Goal: Information Seeking & Learning: Compare options

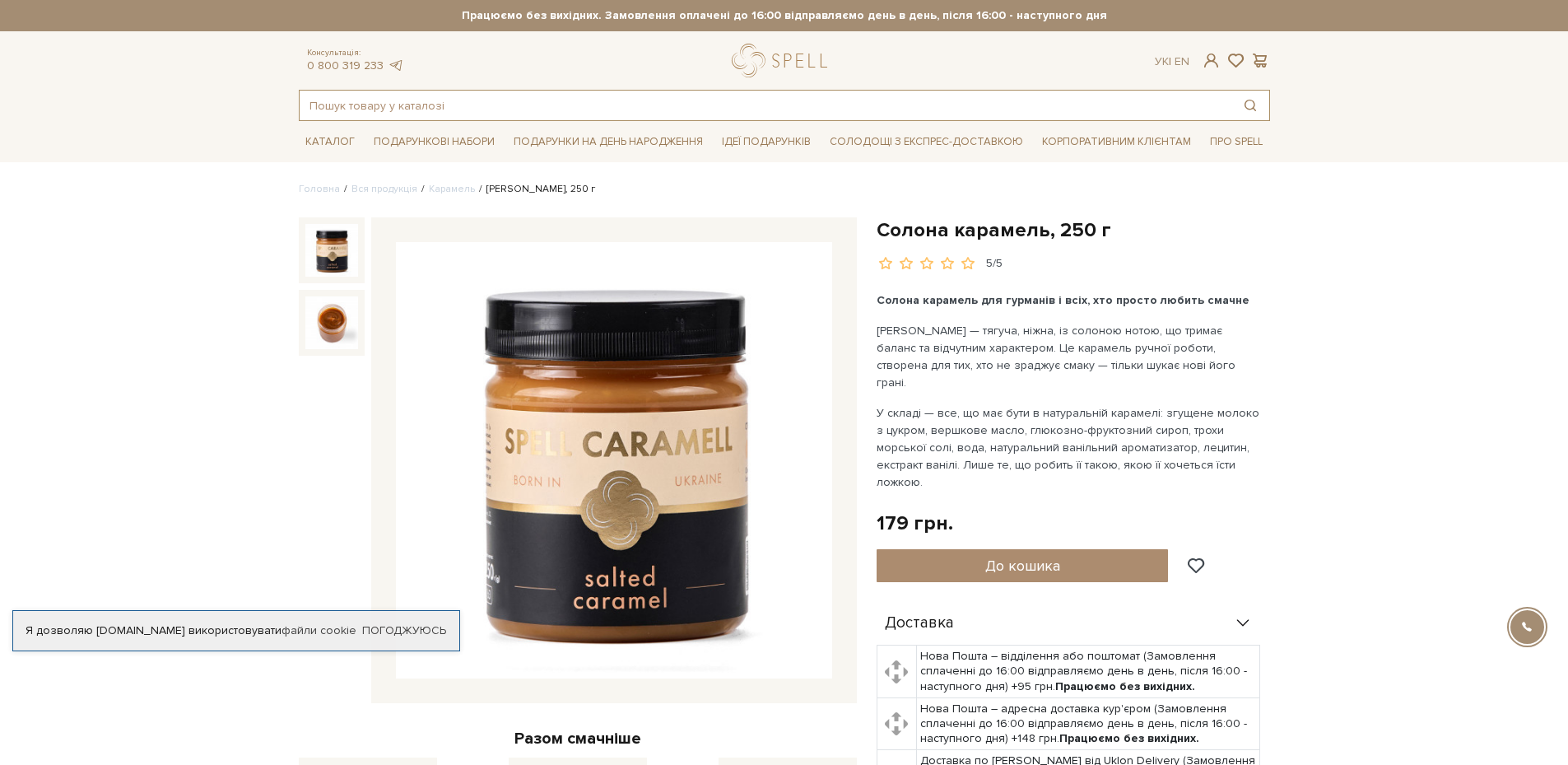
click at [421, 106] on input "text" at bounding box center [765, 105] width 932 height 30
paste input "Цукерки шоколадні "Пляшечки Просеко""
type input "Цукерки шоколадні "Пляшечки Просеко""
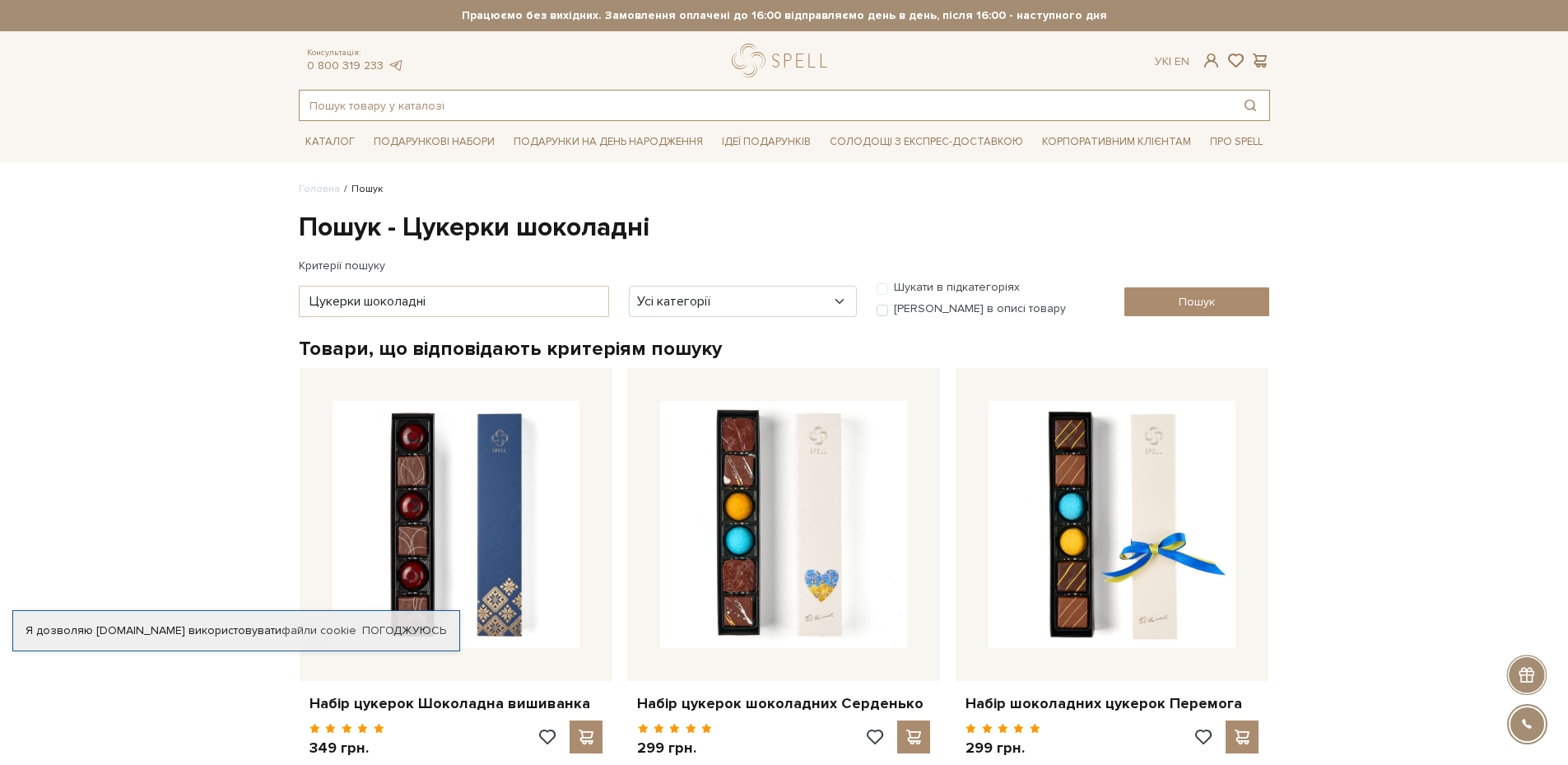
click at [480, 91] on input "text" at bounding box center [765, 105] width 932 height 30
click at [411, 97] on input "text" at bounding box center [765, 105] width 932 height 30
paste input "Цукерки шоколадні "Пляшечки Просеко""
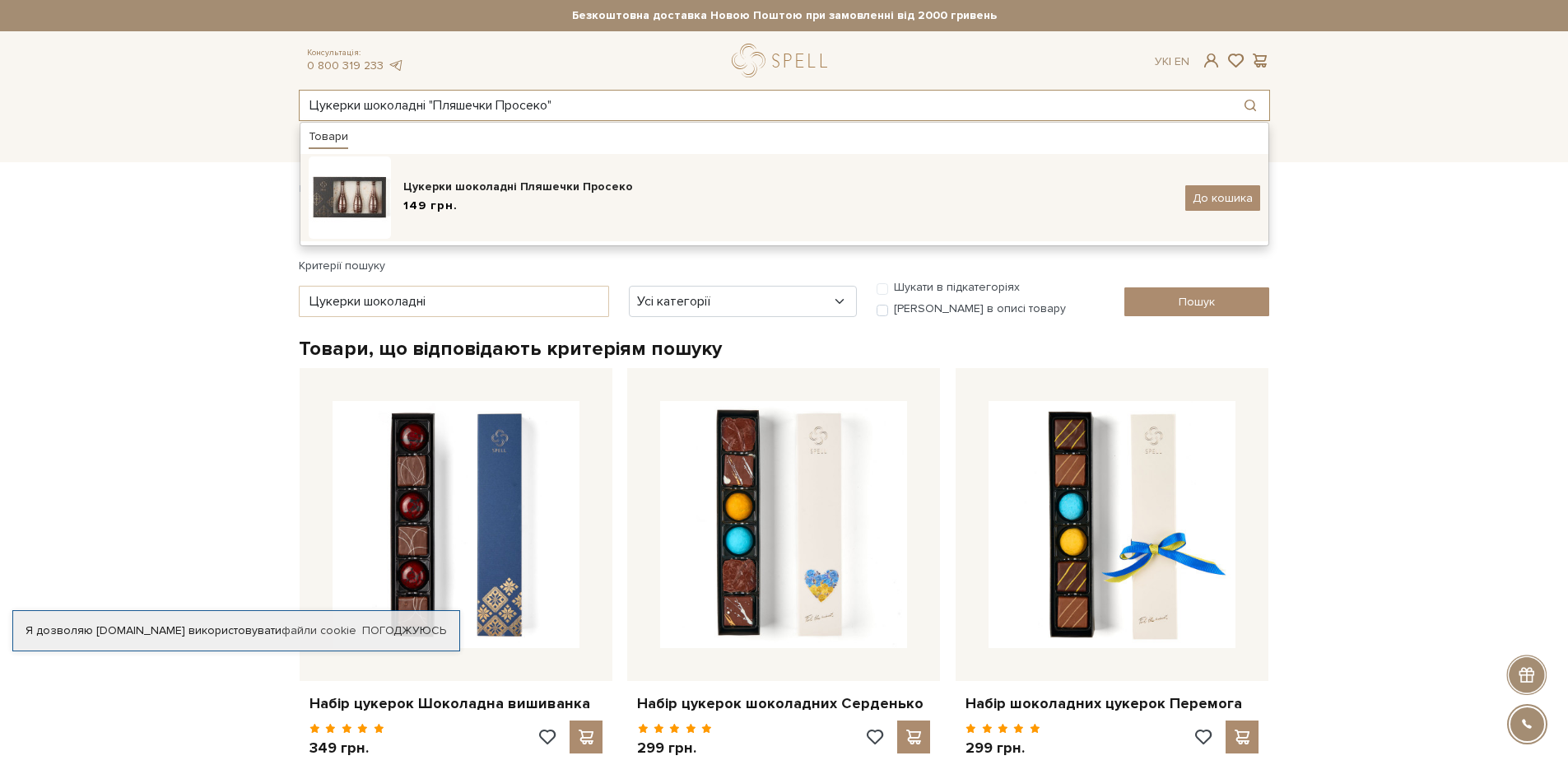
type input "Цукерки шоколадні "Пляшечки Просеко""
click at [497, 185] on div "Цукерки шоколадні Пляшечки Просеко" at bounding box center [788, 187] width 770 height 17
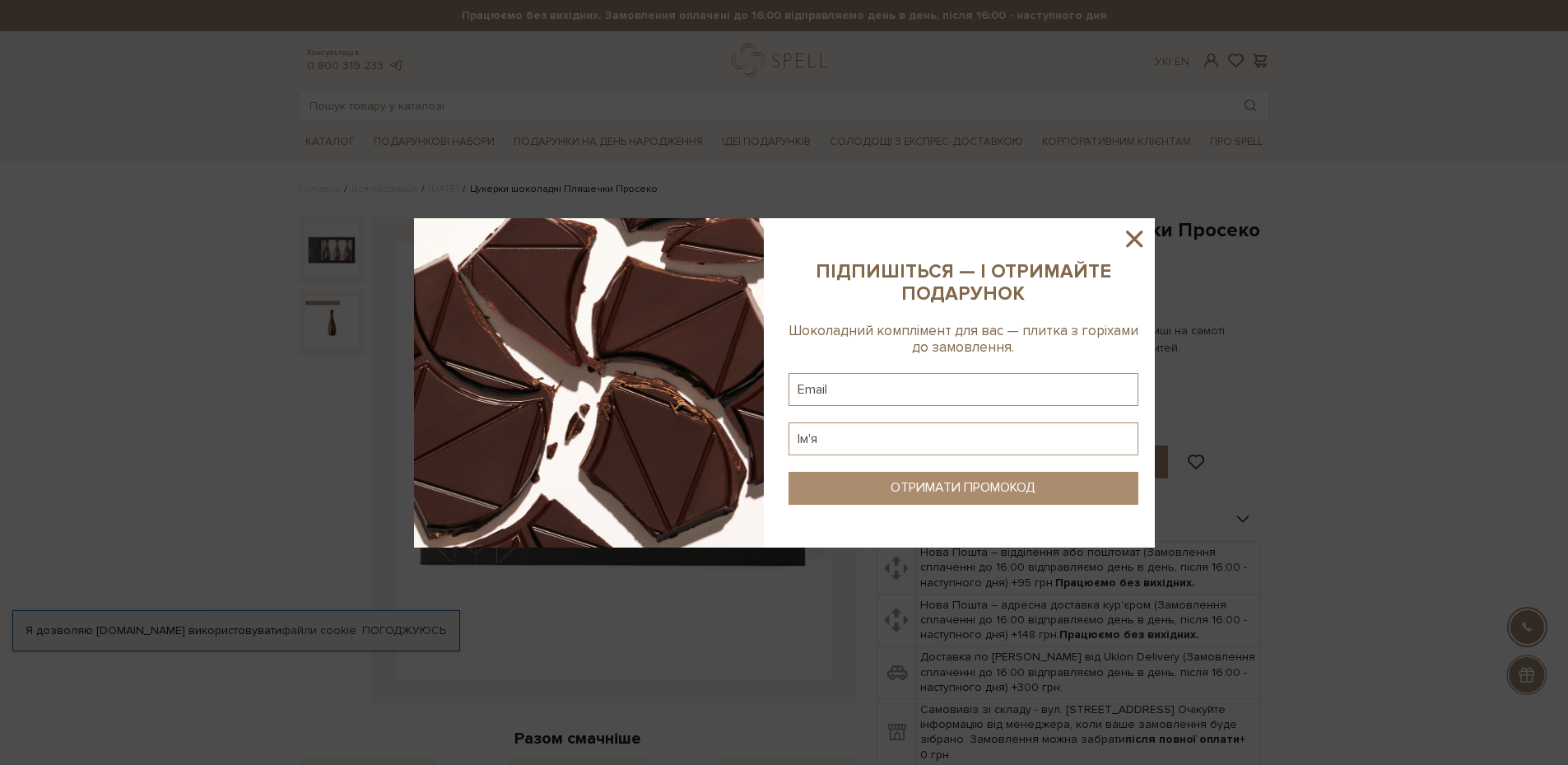
click at [1136, 230] on icon at bounding box center [1135, 238] width 28 height 28
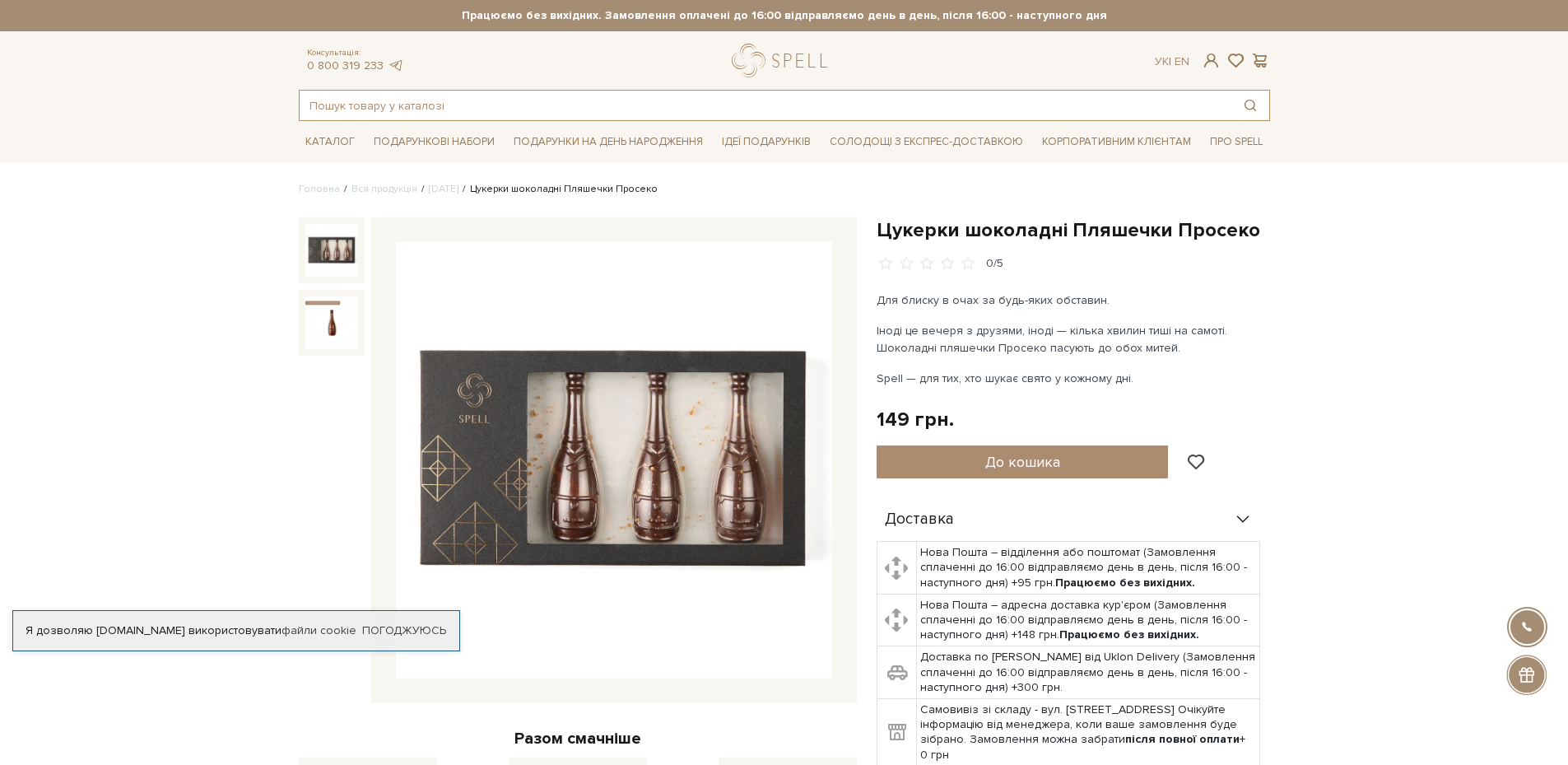
click at [512, 115] on input "text" at bounding box center [765, 105] width 932 height 30
paste input "Цукати апельсинові в темному шоколаді"
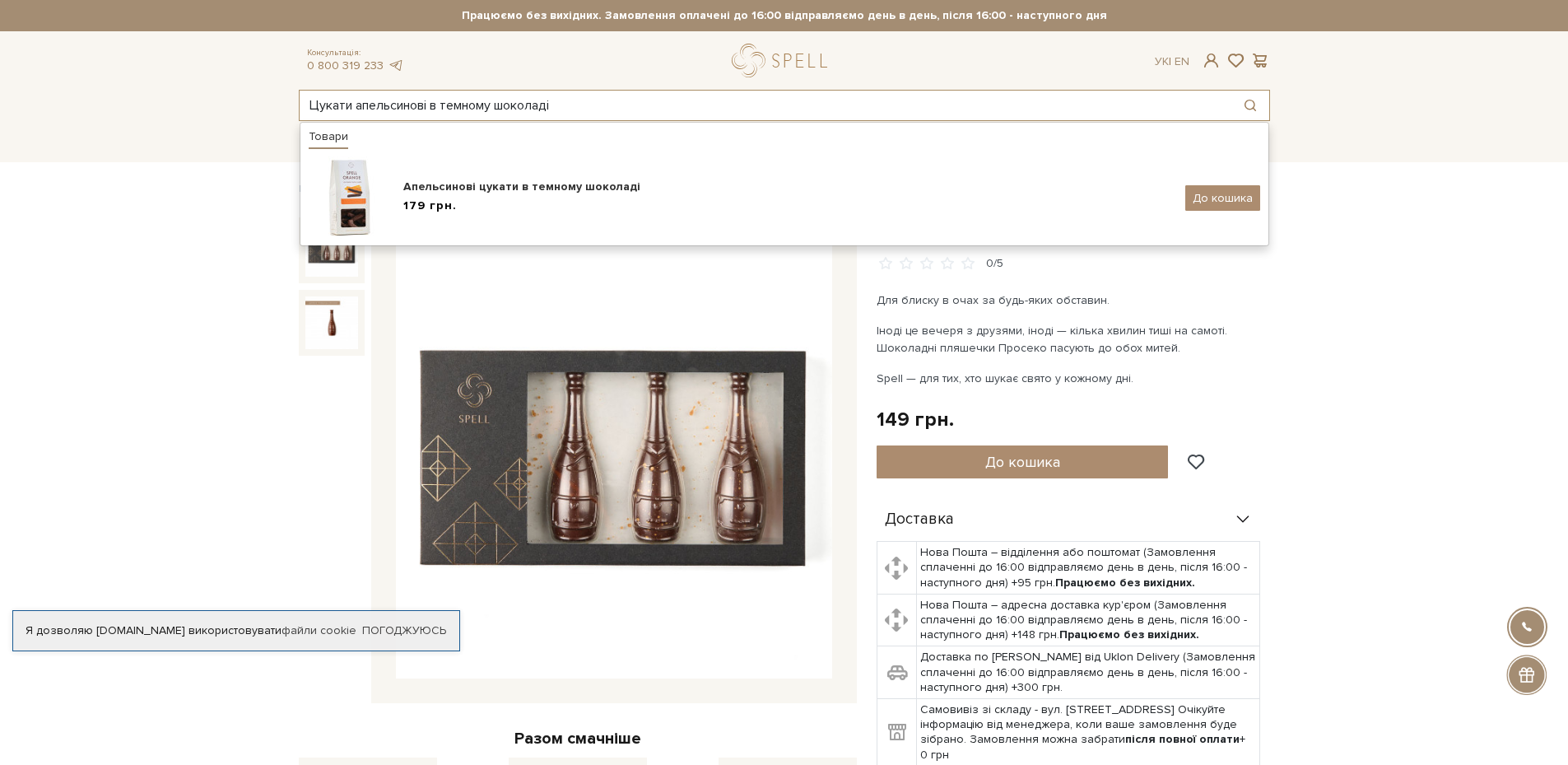
type input "Цукати апельсинові в темному шоколаді"
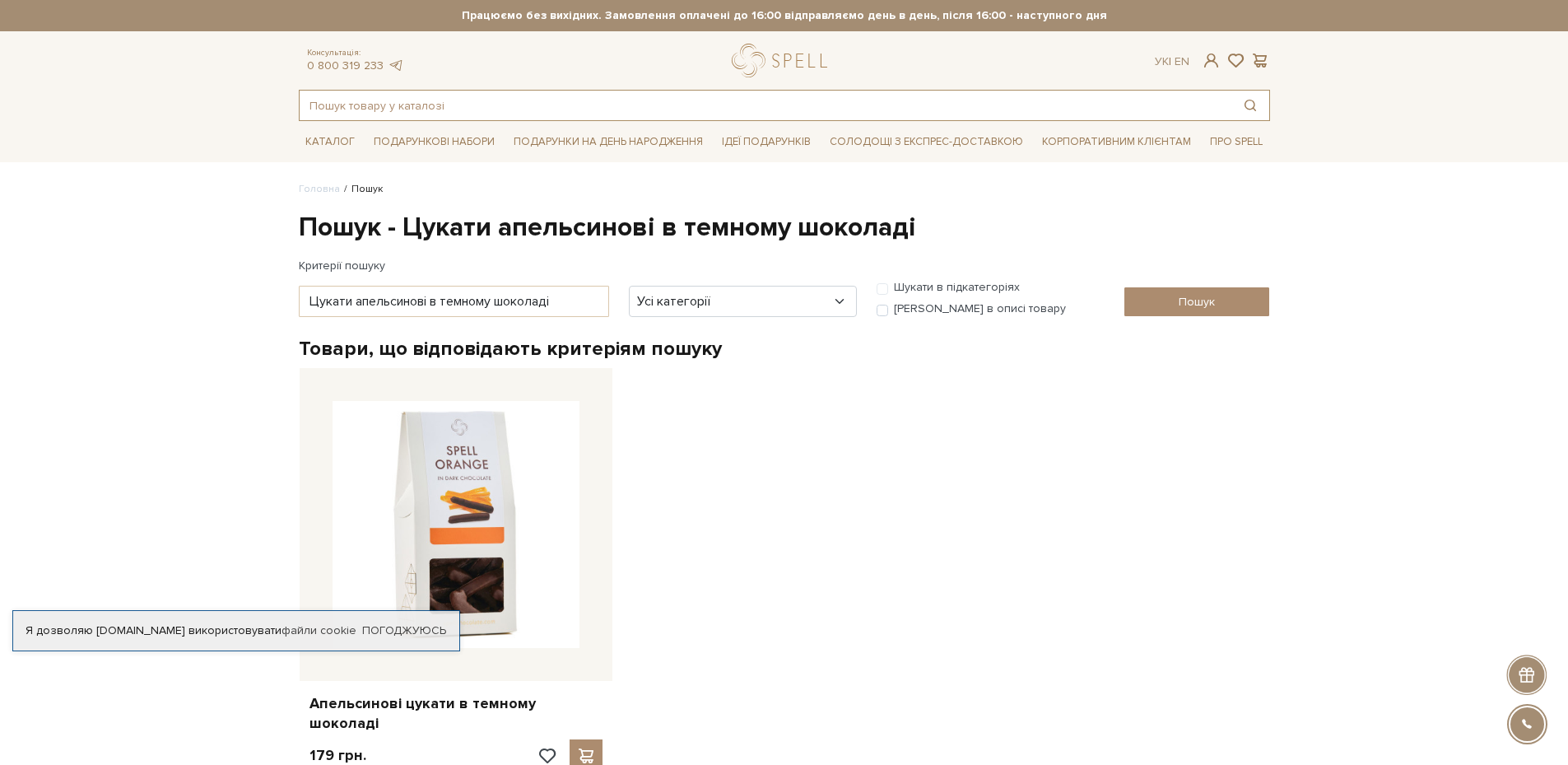
click at [473, 94] on input "text" at bounding box center [765, 105] width 932 height 30
paste input "Шоколад "Плитка з солоною карамеллю, карамелізованими пластівцями та фундуком""
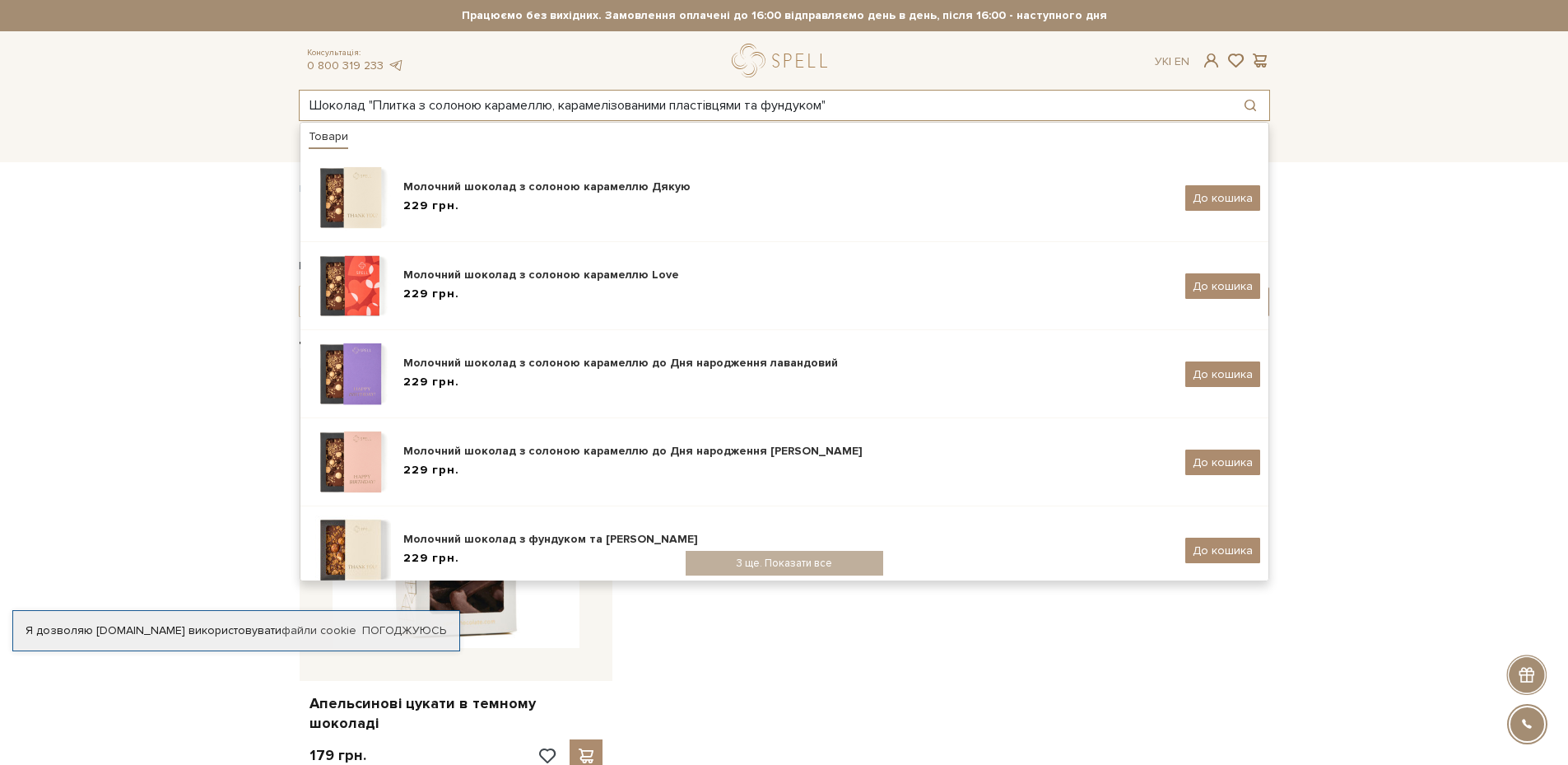
type input "Шоколад "Плитка з солоною карамеллю, карамелізованими пластівцями та фундуком""
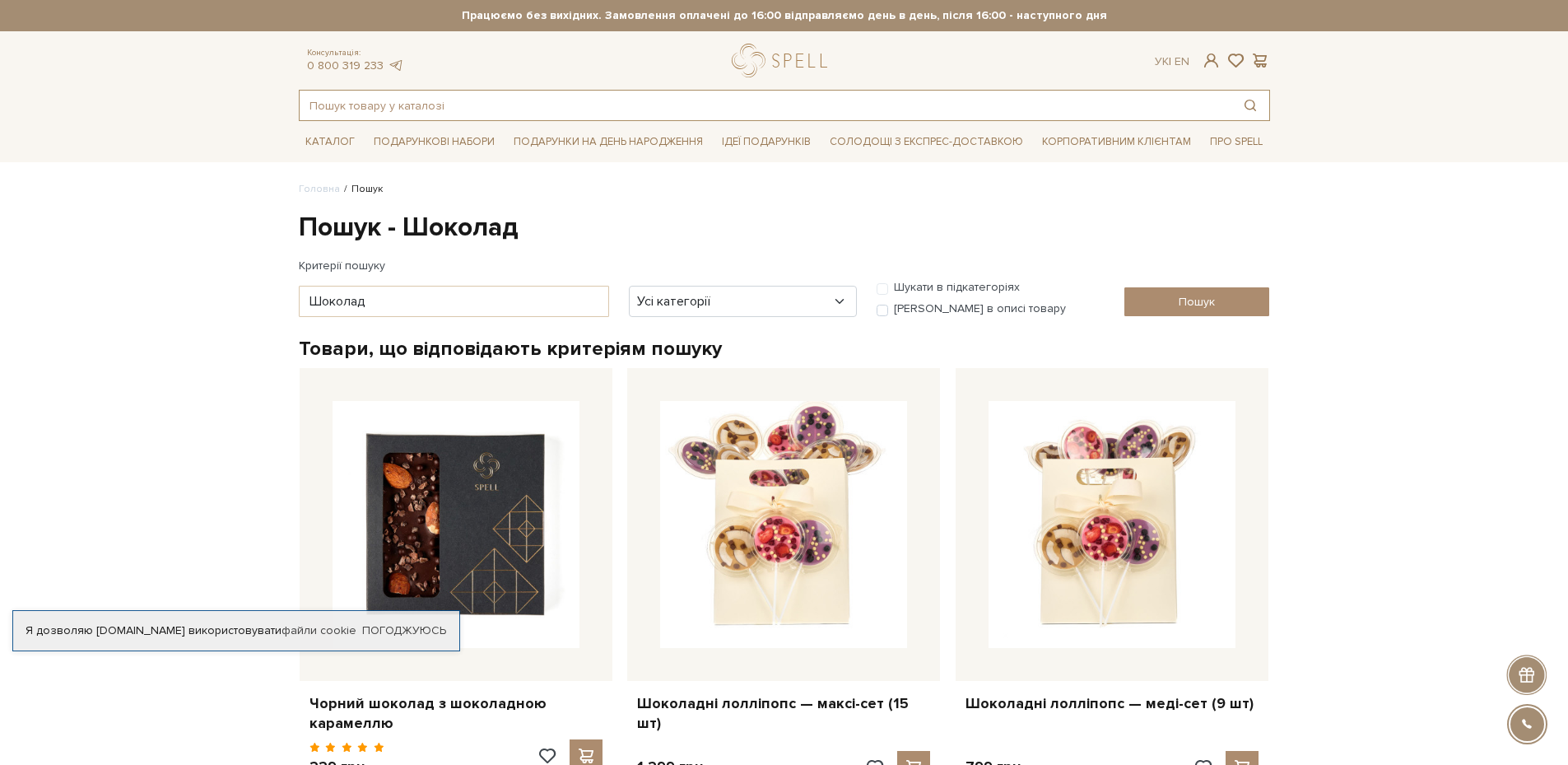
click at [443, 102] on input "text" at bounding box center [765, 105] width 932 height 30
paste input "Шоколад "Плитка з солоною карамеллю, карамелізованими пластівцями та фундуком""
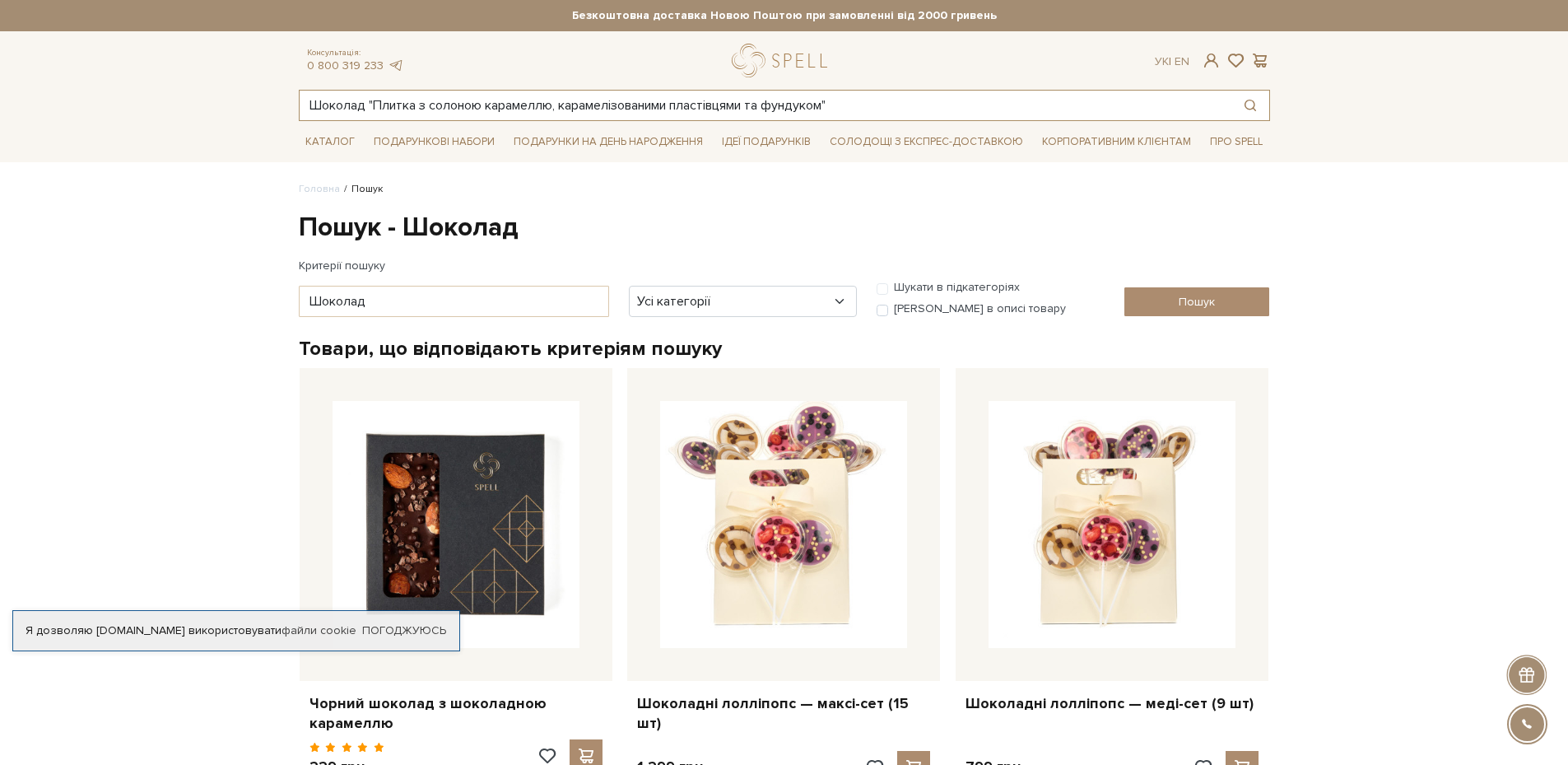
click at [494, 109] on input "Шоколад "Плитка з солоною карамеллю, карамелізованими пластівцями та фундуком"" at bounding box center [765, 105] width 932 height 30
paste input "4820207310988"
type input "4820207310988"
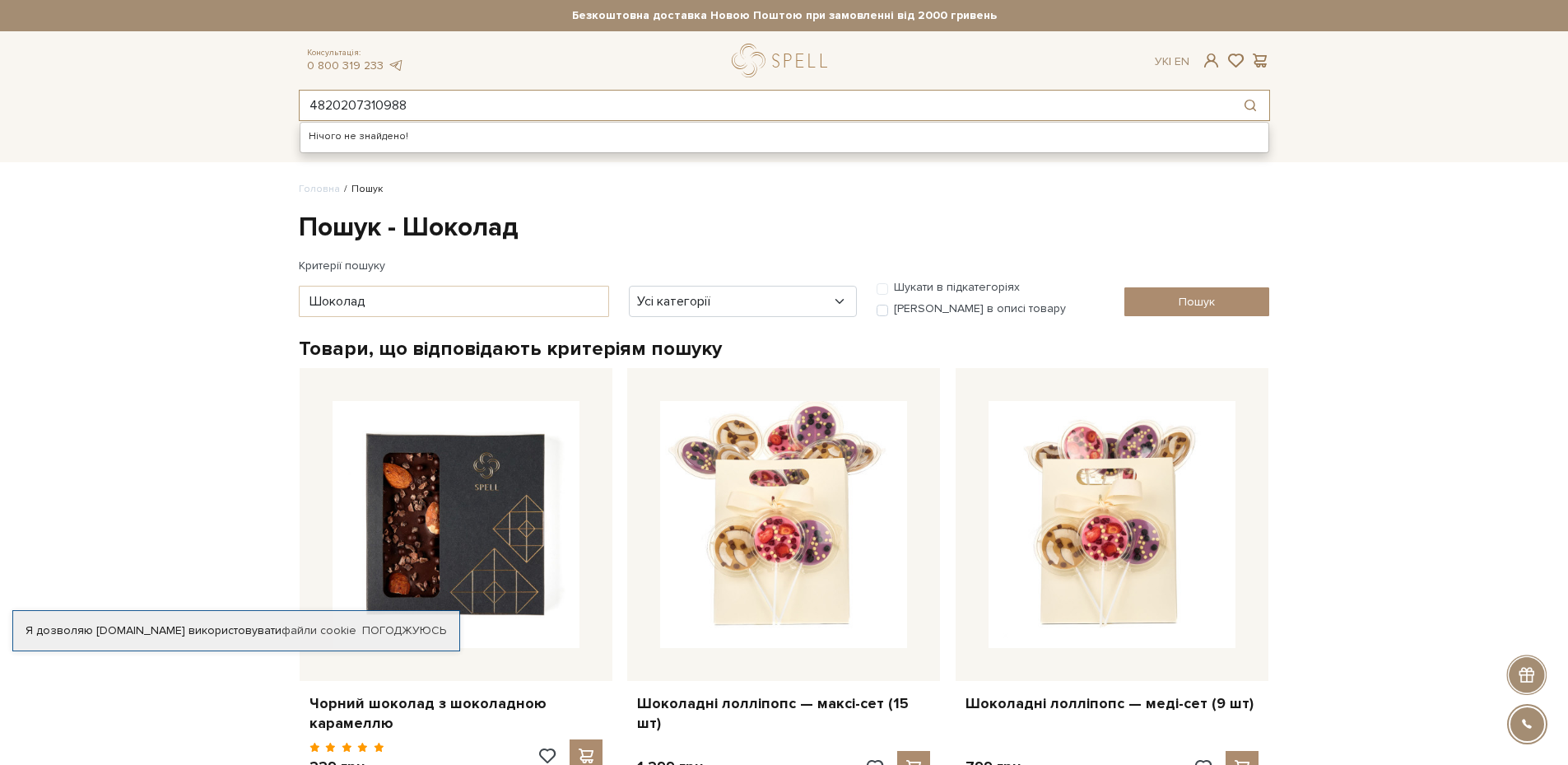
drag, startPoint x: 279, startPoint y: 95, endPoint x: 230, endPoint y: 92, distance: 49.1
click at [222, 94] on header "Безкоштовна доставка Новою Поштою при замовленні від 2000 гривень Працюємо без …" at bounding box center [784, 60] width 1568 height 121
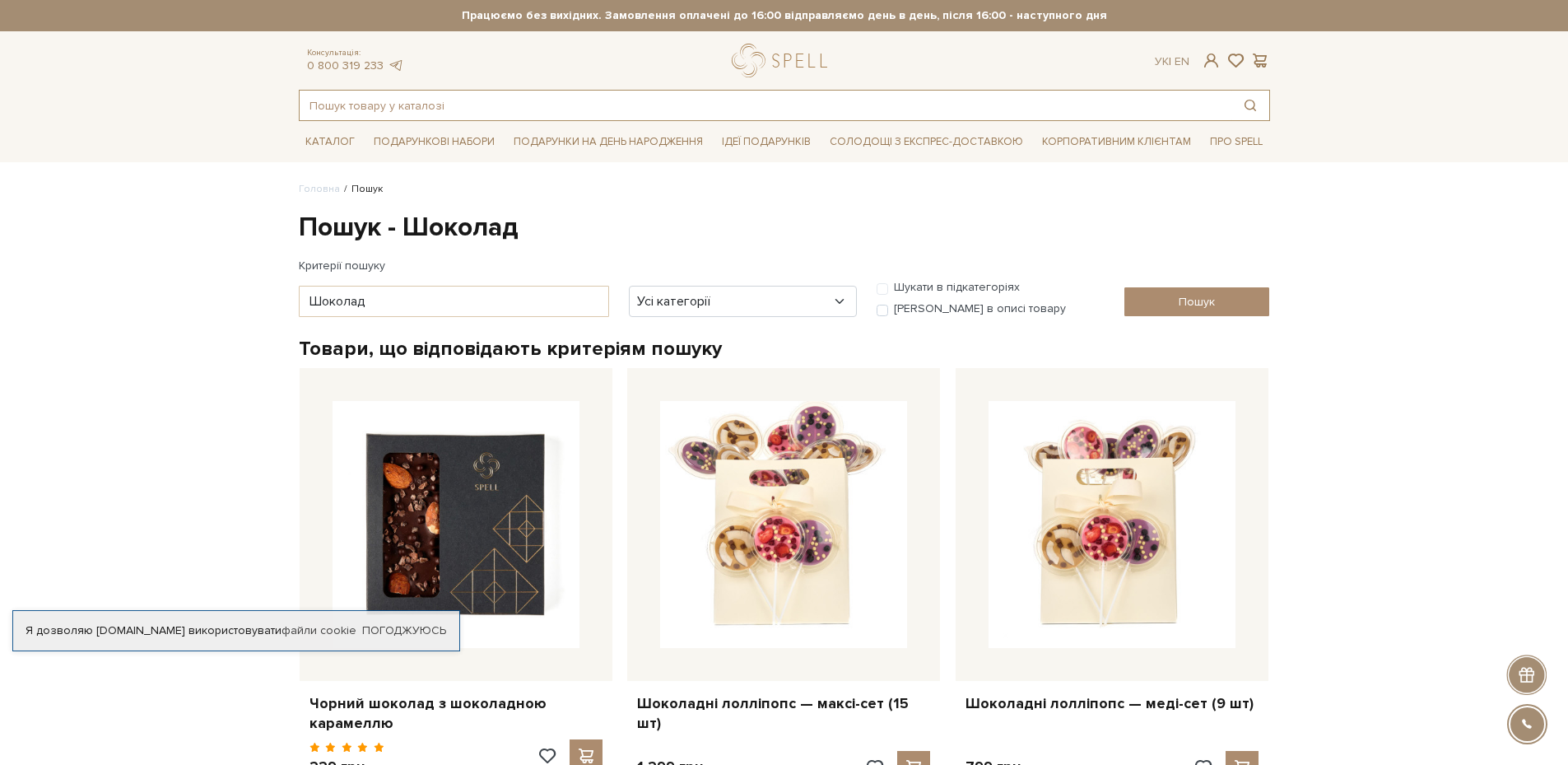
paste input "Шоколад "Плитка з темного шоколаду без цукру""
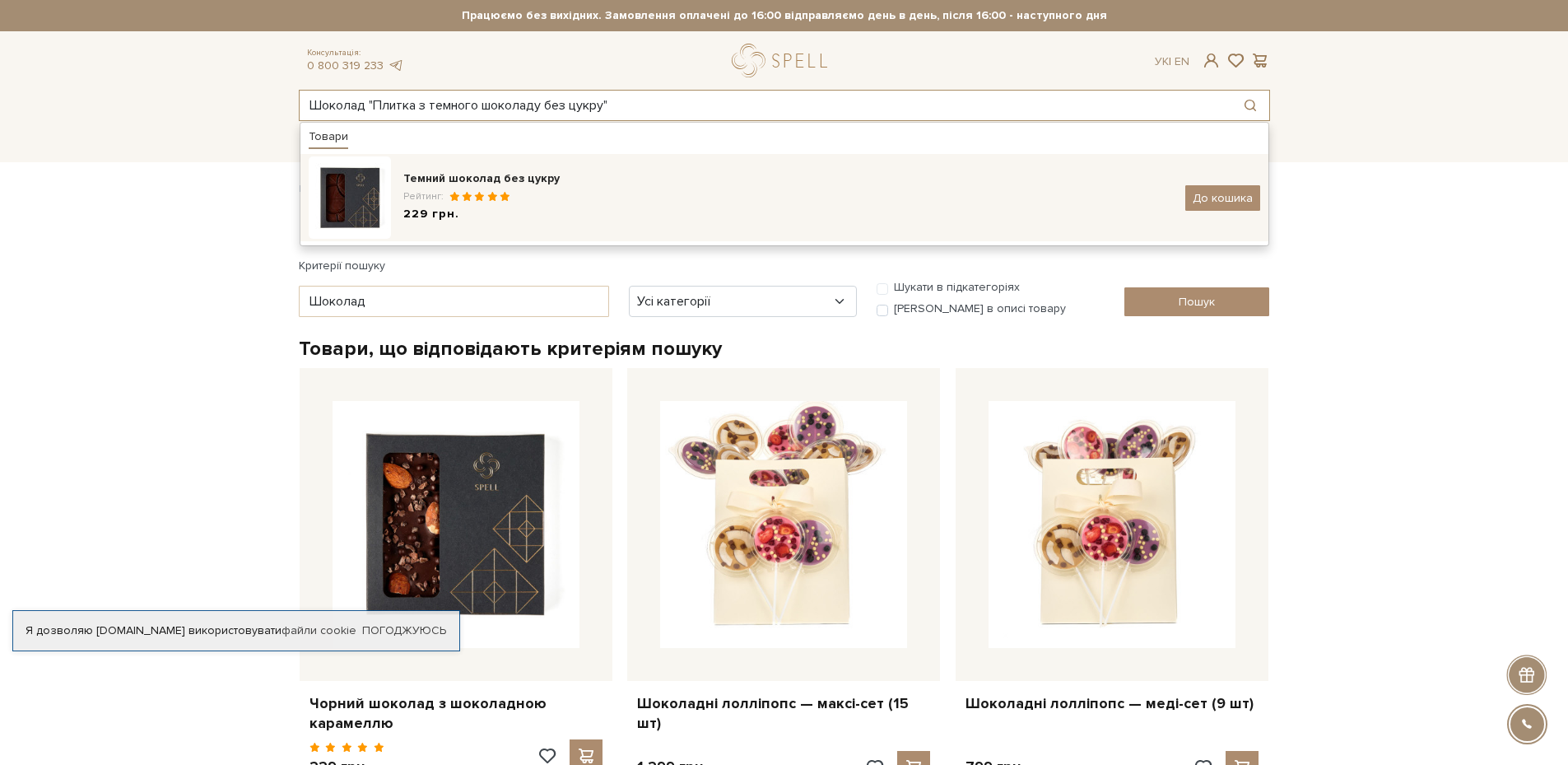
type input "Шоколад "Плитка з темного шоколаду без цукру""
click at [513, 189] on div "Рейтинг:" at bounding box center [788, 196] width 770 height 14
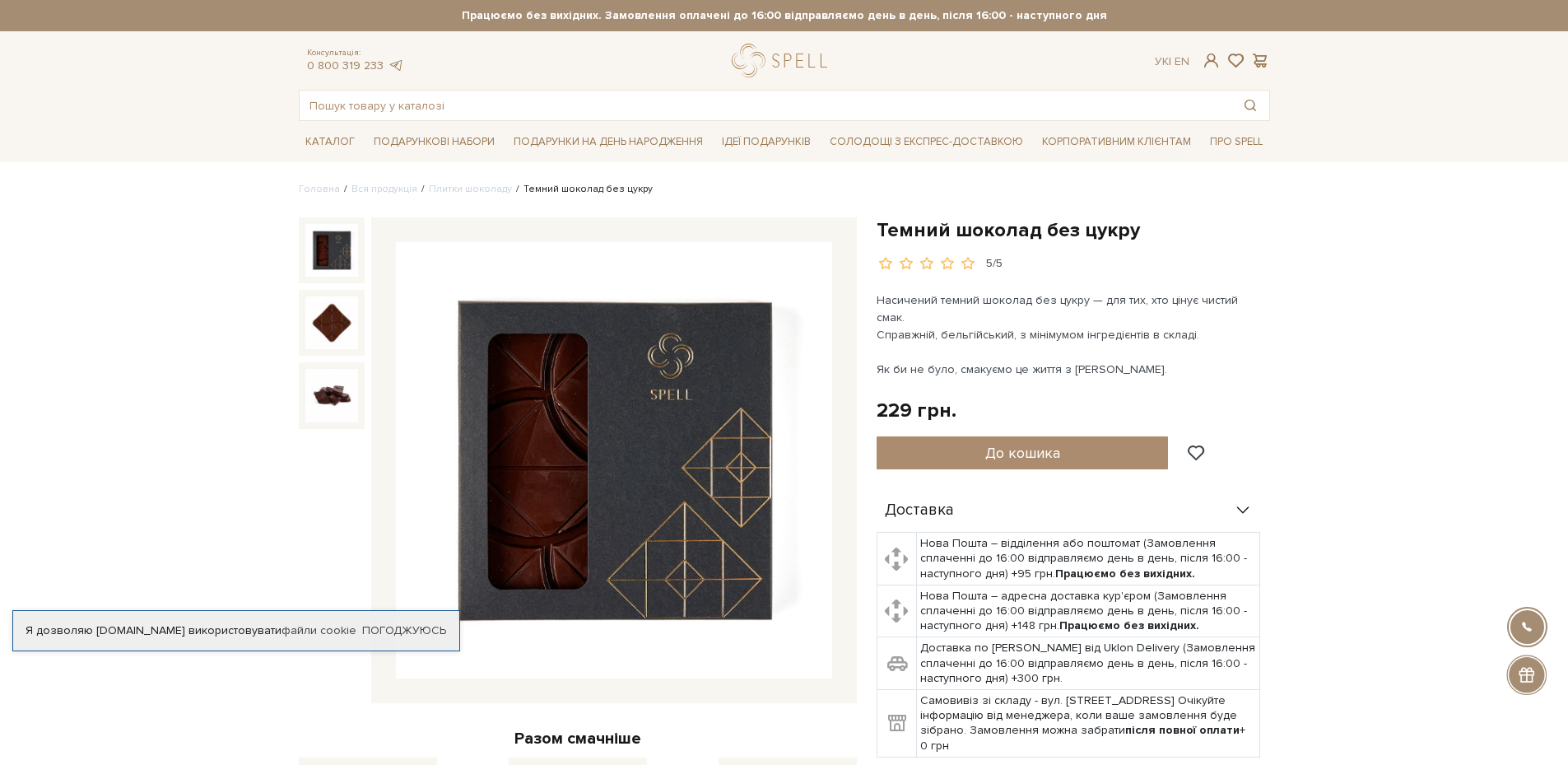
click at [618, 86] on div "Консультація: 0 800 319 233 Ук | En | #печиво #карамель #Колекція до Дня Народж…" at bounding box center [784, 82] width 991 height 78
click at [604, 99] on input "text" at bounding box center [765, 105] width 932 height 30
paste input "Шоколад український поле "Плитка шоколаду з солоною карамеллю та фундучним печи…"
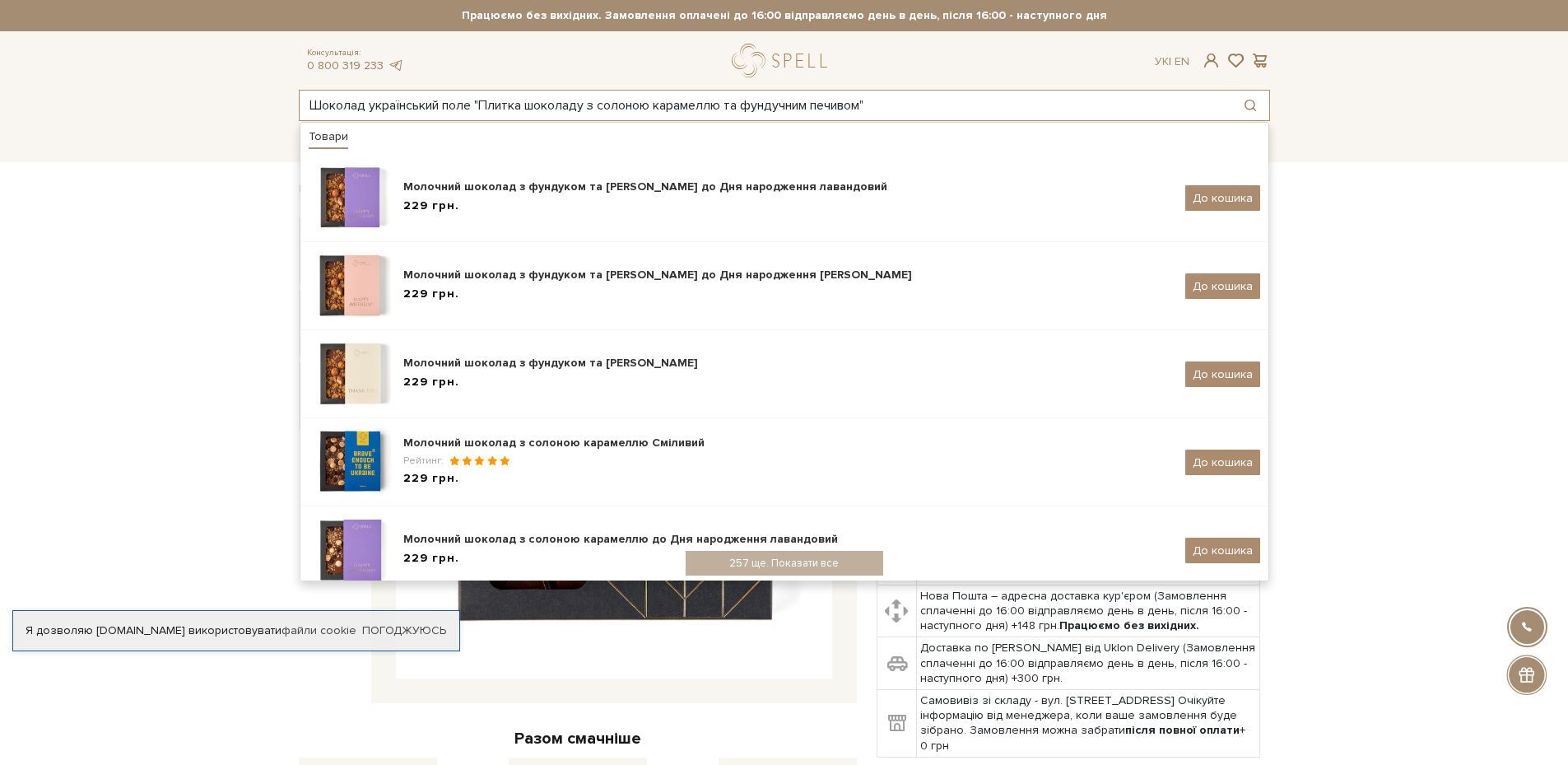
drag, startPoint x: 478, startPoint y: 104, endPoint x: 242, endPoint y: 104, distance: 236.0
click at [242, 104] on header "Безкоштовна доставка Новою Поштою при замовленні від 2000 гривень Працюємо без …" at bounding box center [784, 60] width 1568 height 121
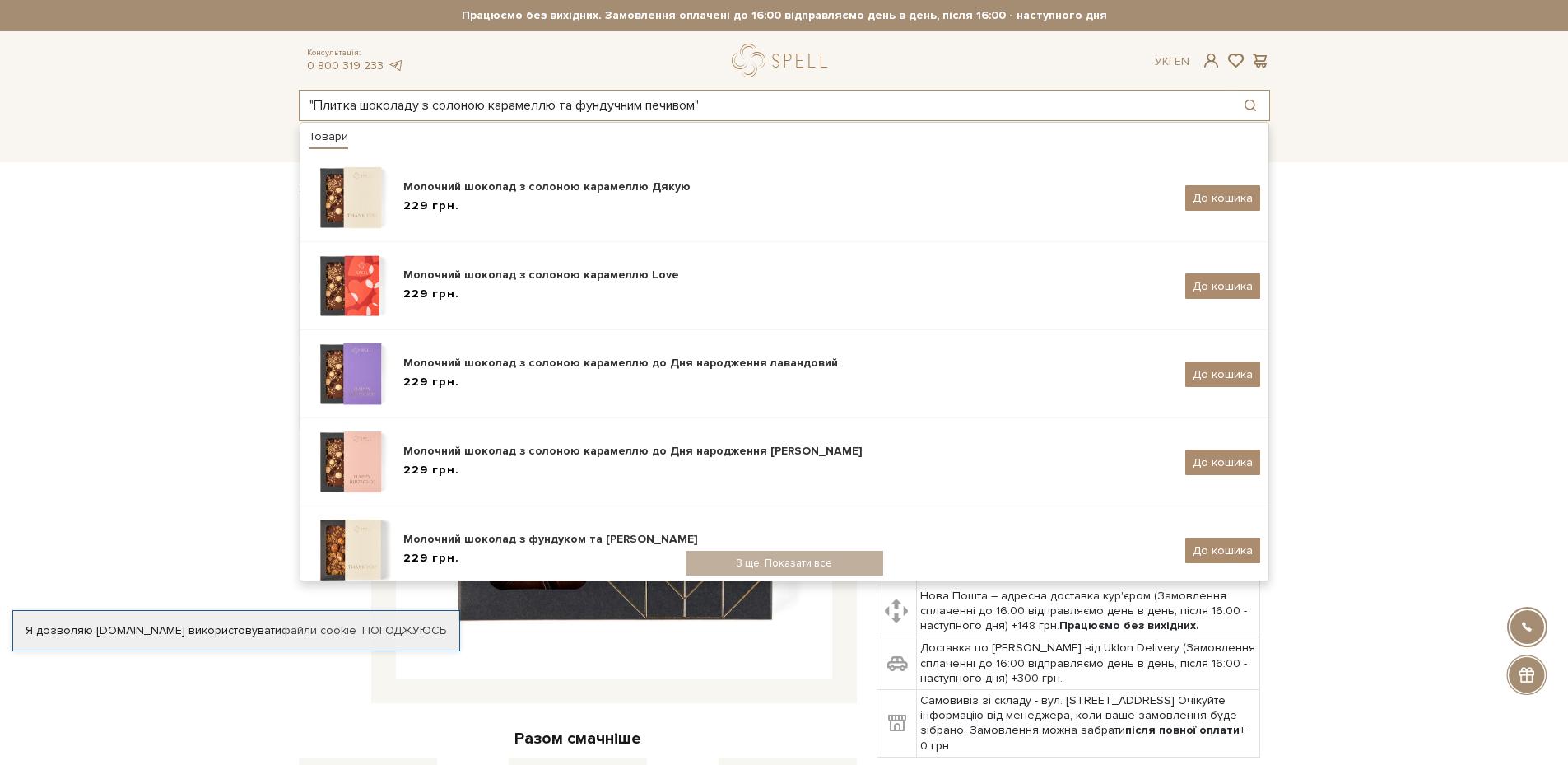
click at [759, 103] on input ""Плитка шоколаду з солоною карамеллю та фундучним печивом"" at bounding box center [765, 105] width 932 height 30
type input ""Плитка шоколаду з солоною карамеллю та фундучним печивом""
click at [796, 553] on div "3 ще. Показати все" at bounding box center [784, 564] width 198 height 25
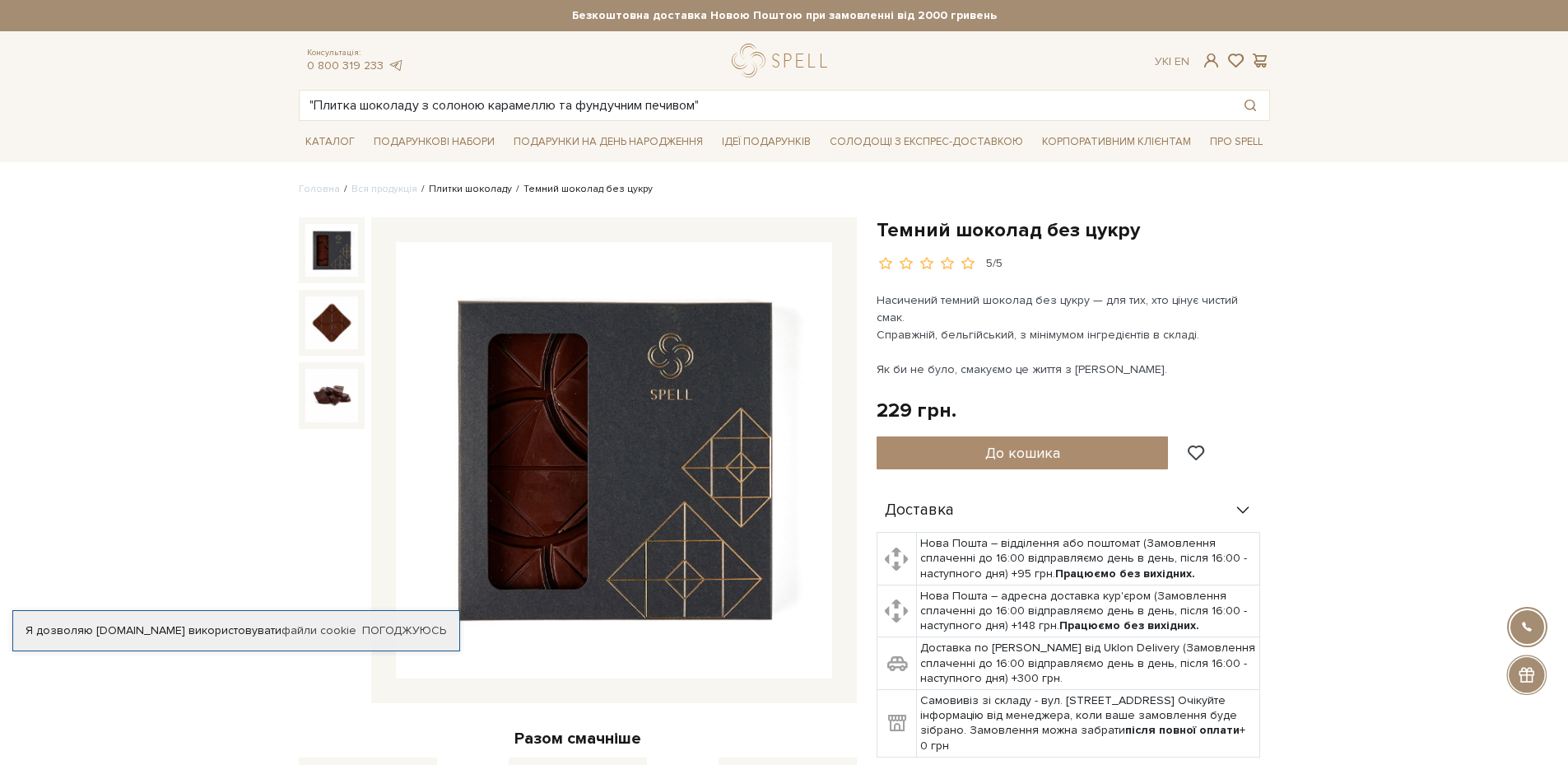
click at [468, 187] on link "Плитки шоколаду" at bounding box center [470, 188] width 83 height 12
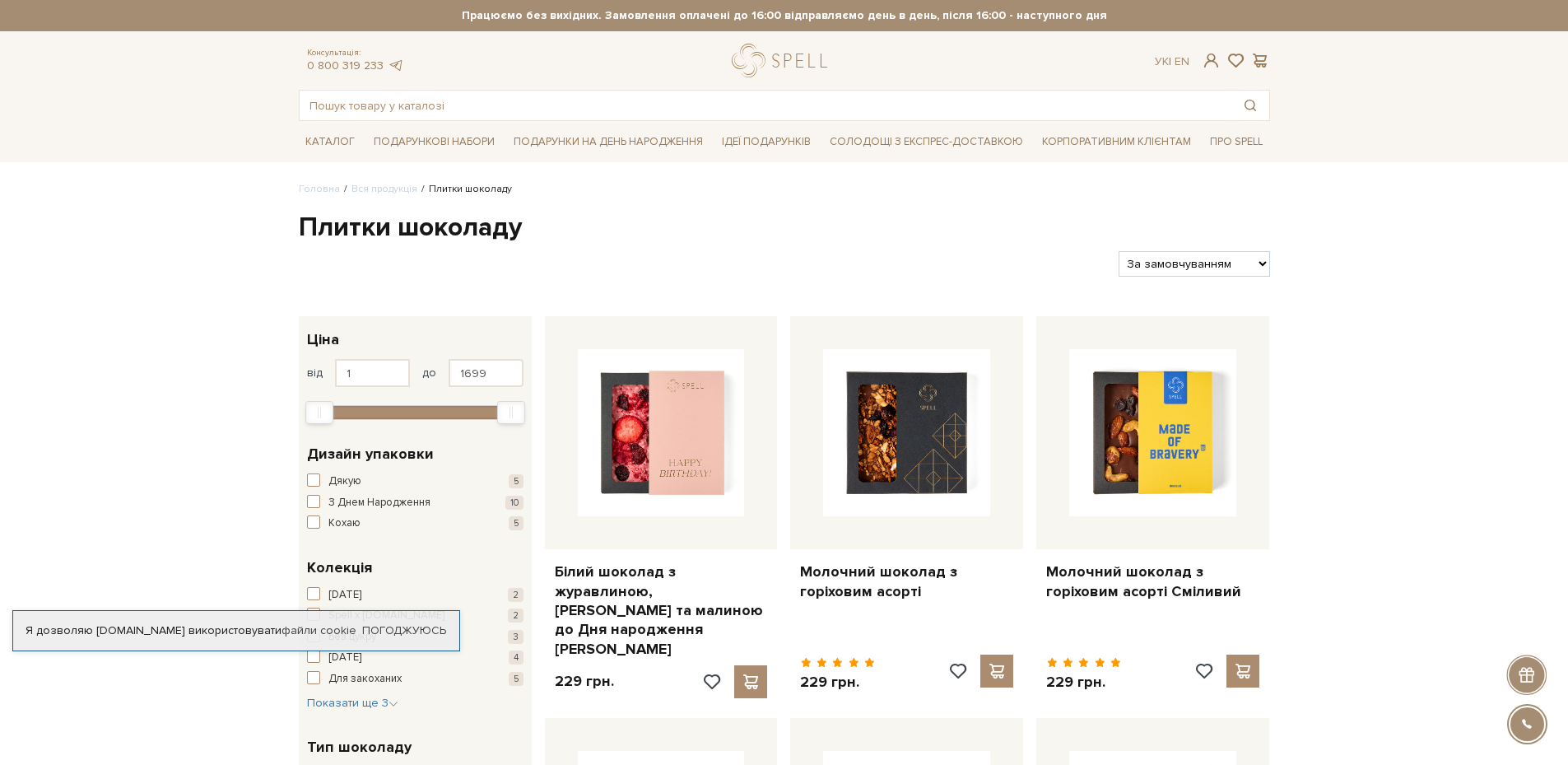
click at [1195, 260] on select "За замовчуванням За Ціною (зростання) За Ціною (зменшення) Новинки За популярні…" at bounding box center [1194, 264] width 151 height 26
select select "https://spellchocolate.com/our-productions/plitki-shokoladu/?sort=p.price&order…"
click at [1119, 251] on select "За замовчуванням За Ціною (зростання) За Ціною (зменшення) Новинки За популярні…" at bounding box center [1194, 264] width 151 height 26
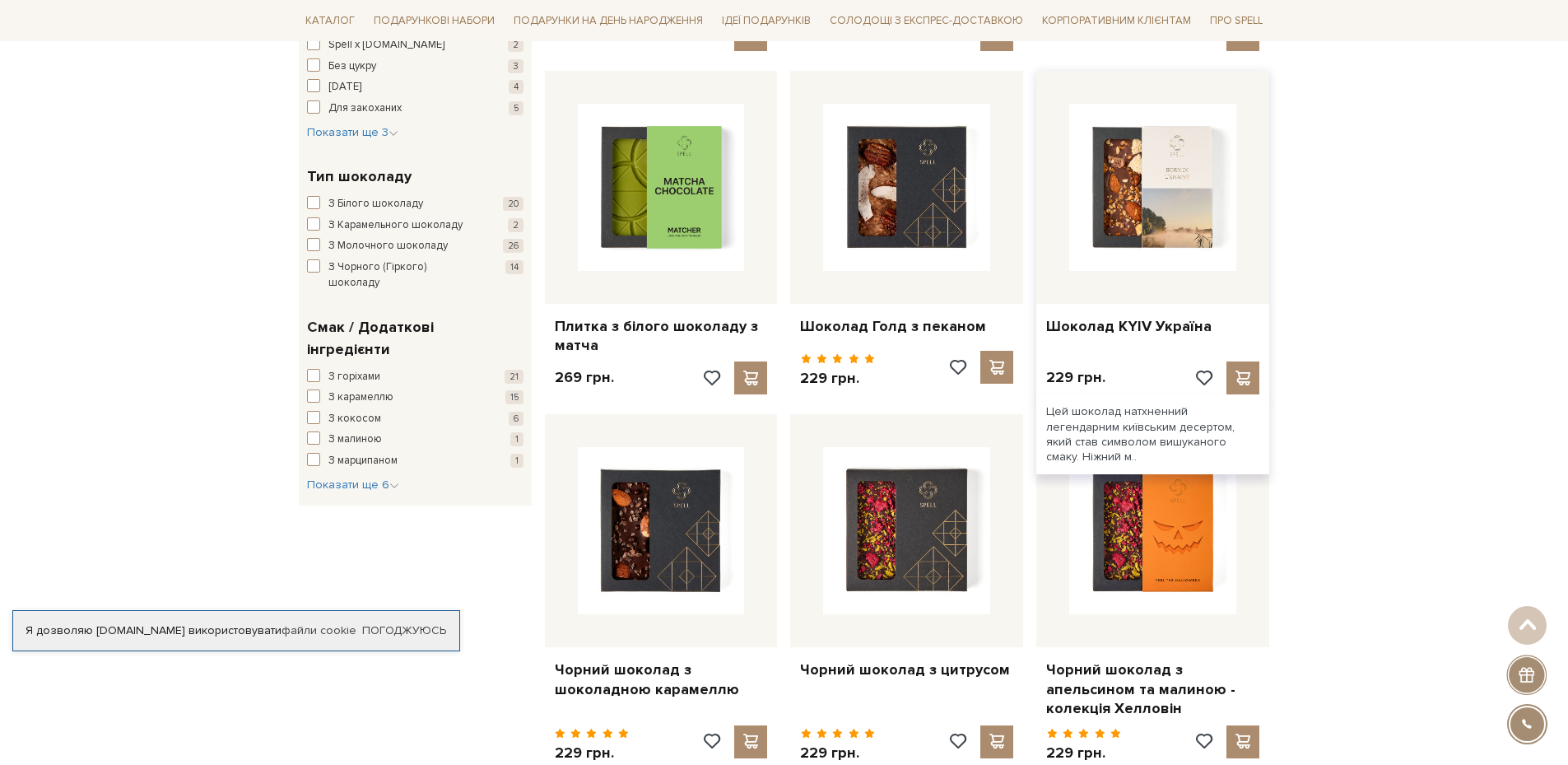
scroll to position [577, 0]
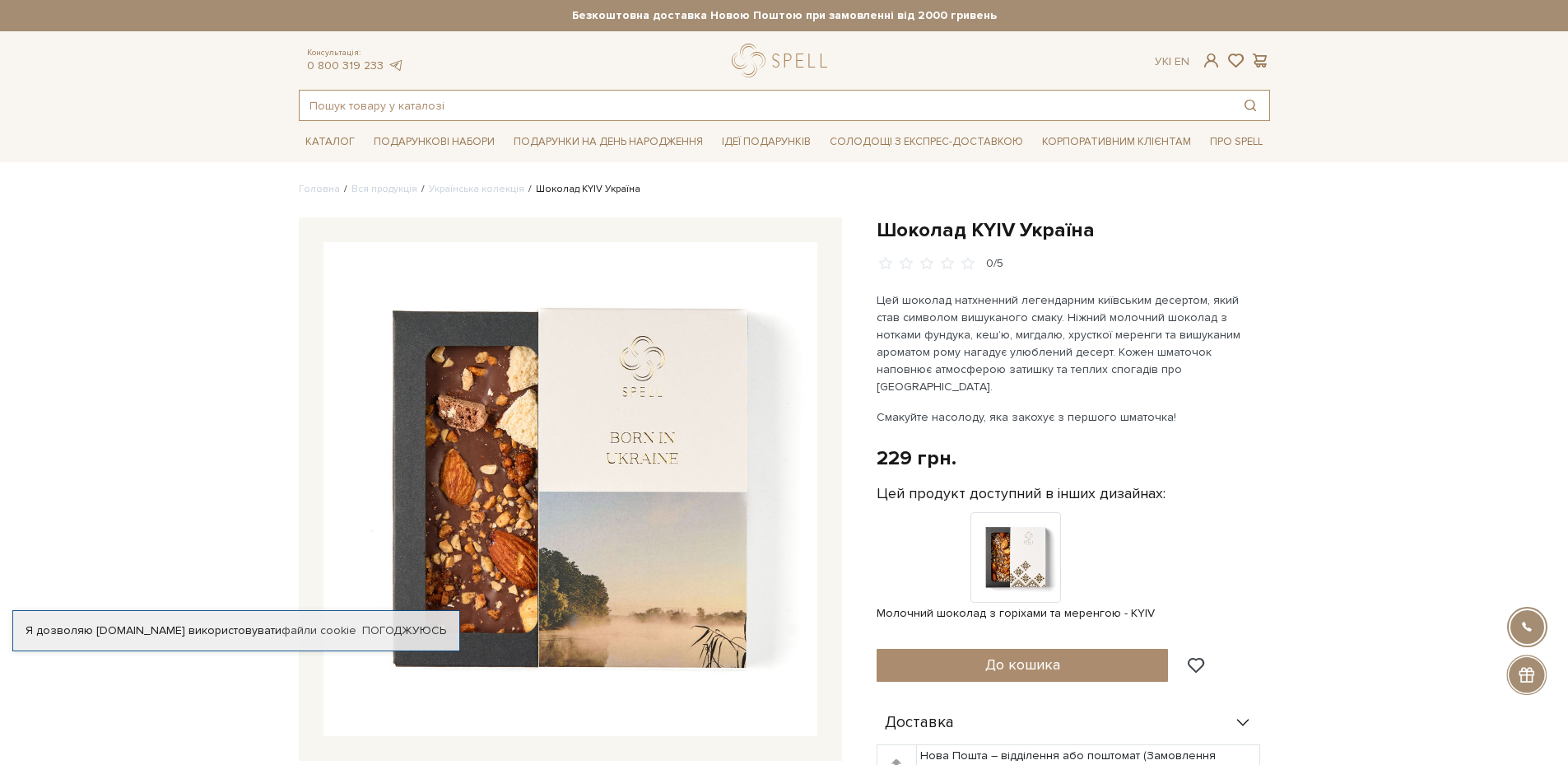
click at [420, 103] on input "text" at bounding box center [765, 105] width 932 height 30
paste input "4820207316652"
type input "4820207316652"
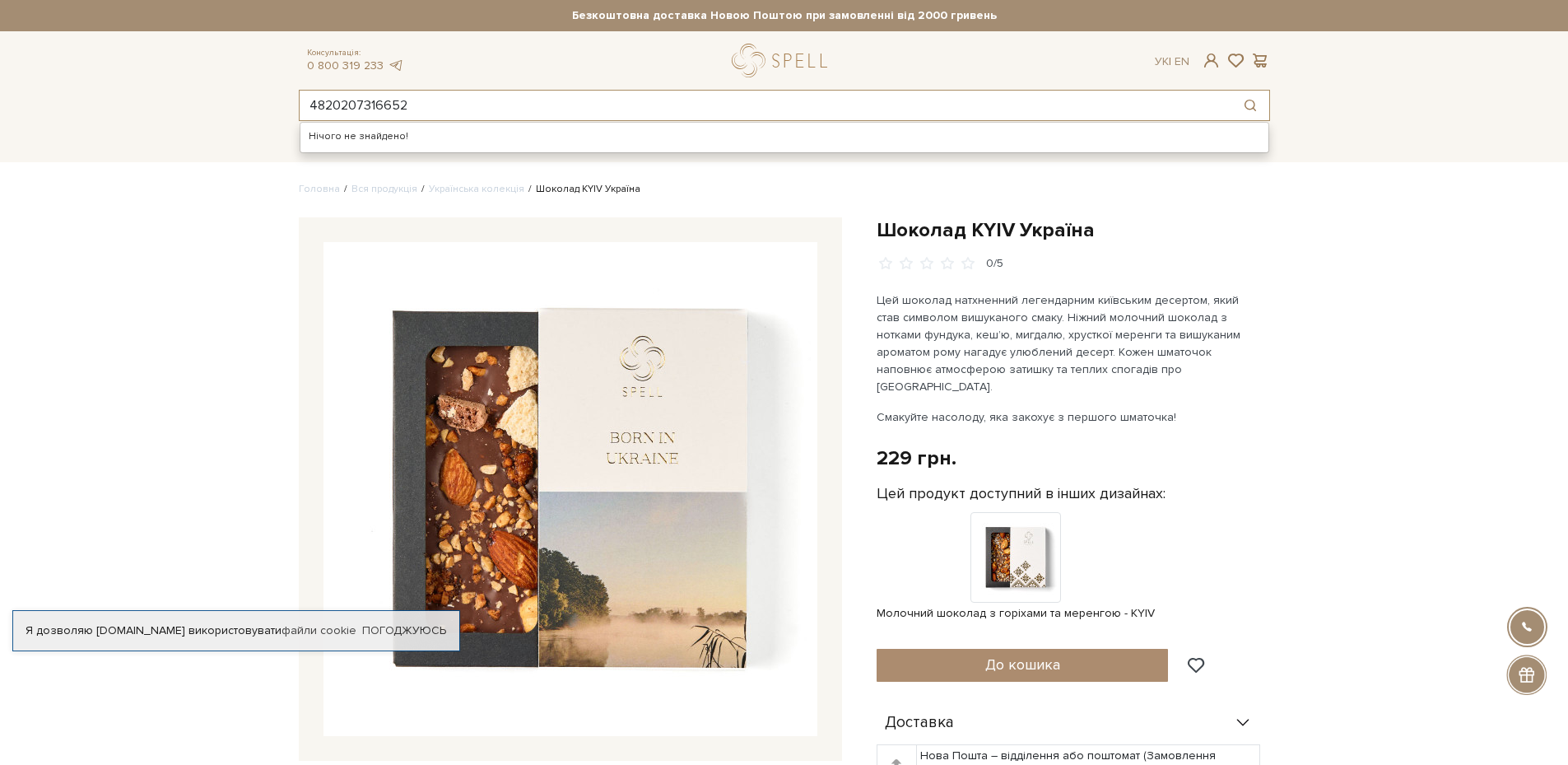
drag, startPoint x: 420, startPoint y: 103, endPoint x: 203, endPoint y: 106, distance: 217.0
click at [203, 106] on header "Безкоштовна доставка Новою Поштою при замовленні від 2000 гривень Працюємо без …" at bounding box center [784, 60] width 1568 height 121
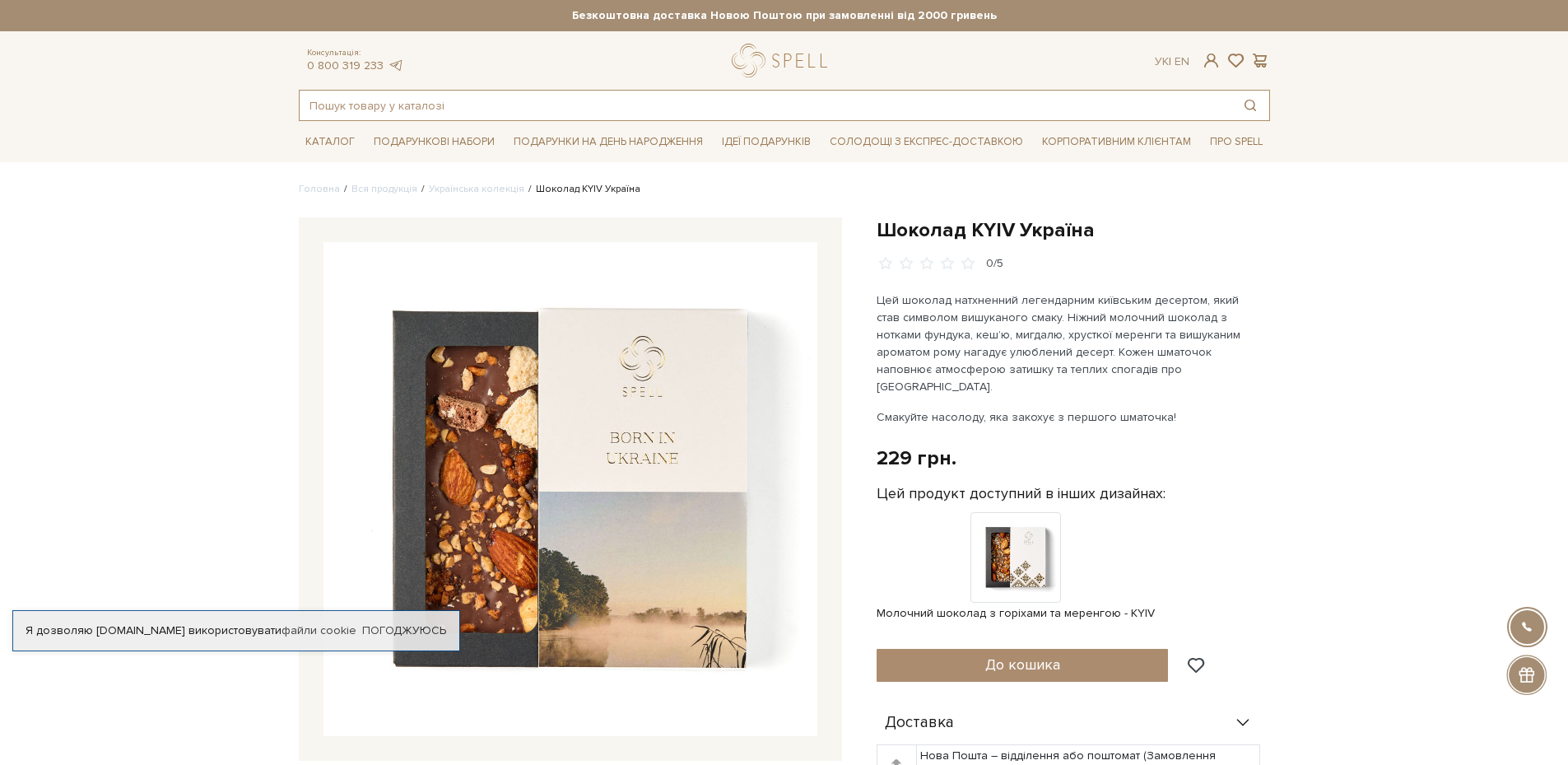
click at [541, 109] on input "text" at bounding box center [765, 105] width 932 height 30
paste input "Шоколад український озеро "Плитка з молочного шоколаду з горіхами та меренгою""
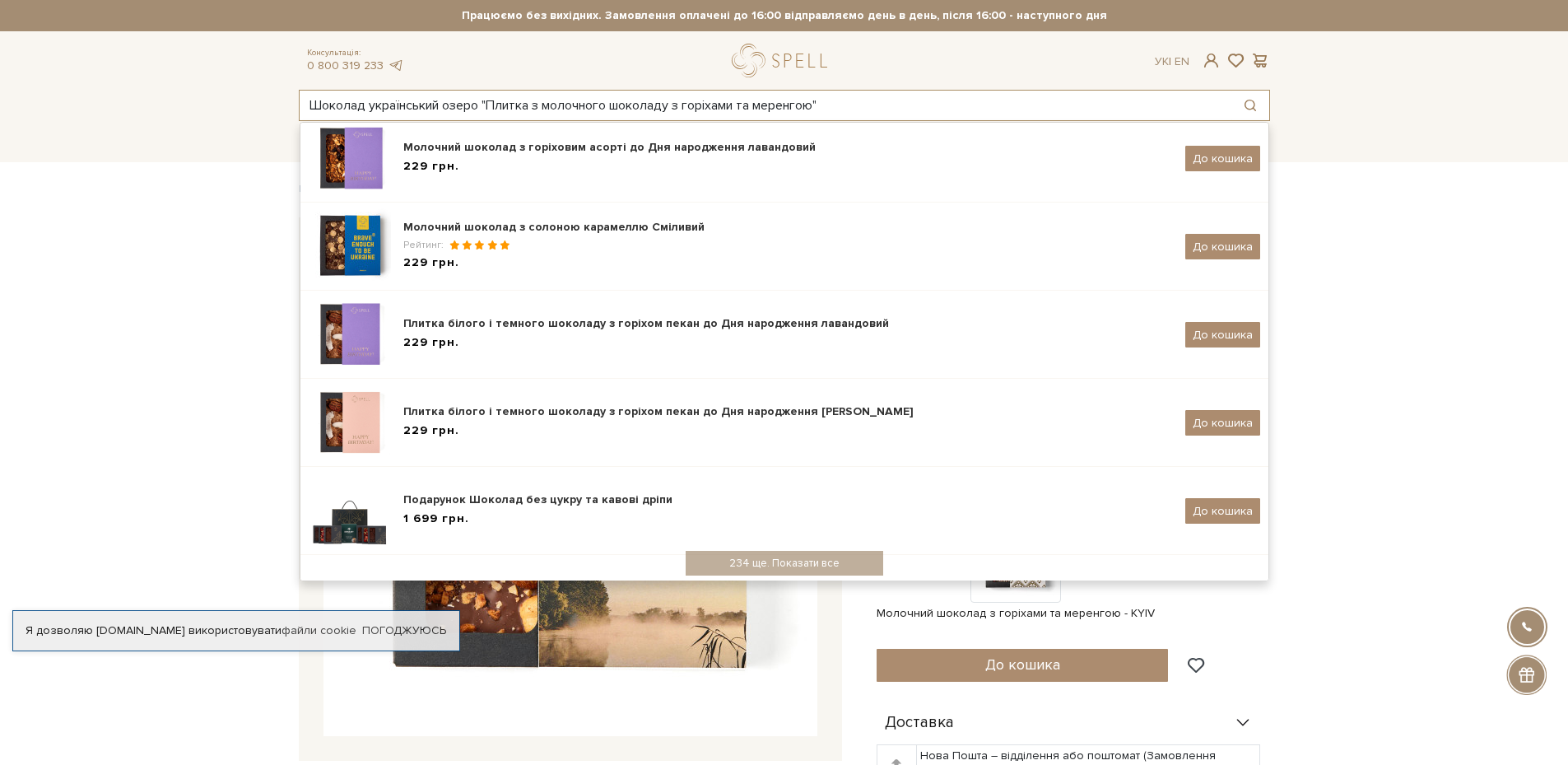
scroll to position [224, 0]
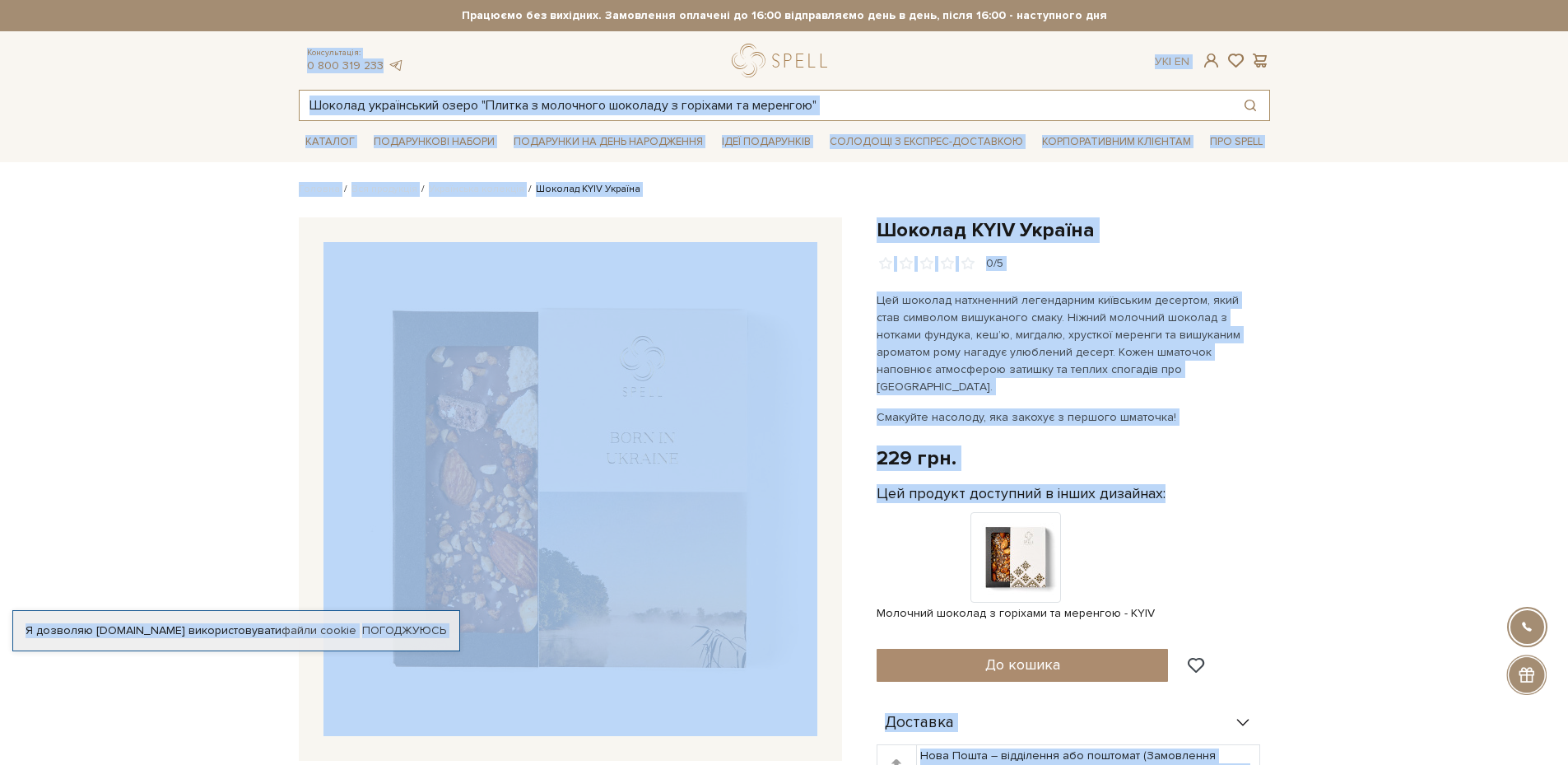
click at [869, 108] on input "Шоколад український озеро "Плитка з молочного шоколаду з горіхами та меренгою"" at bounding box center [765, 105] width 932 height 30
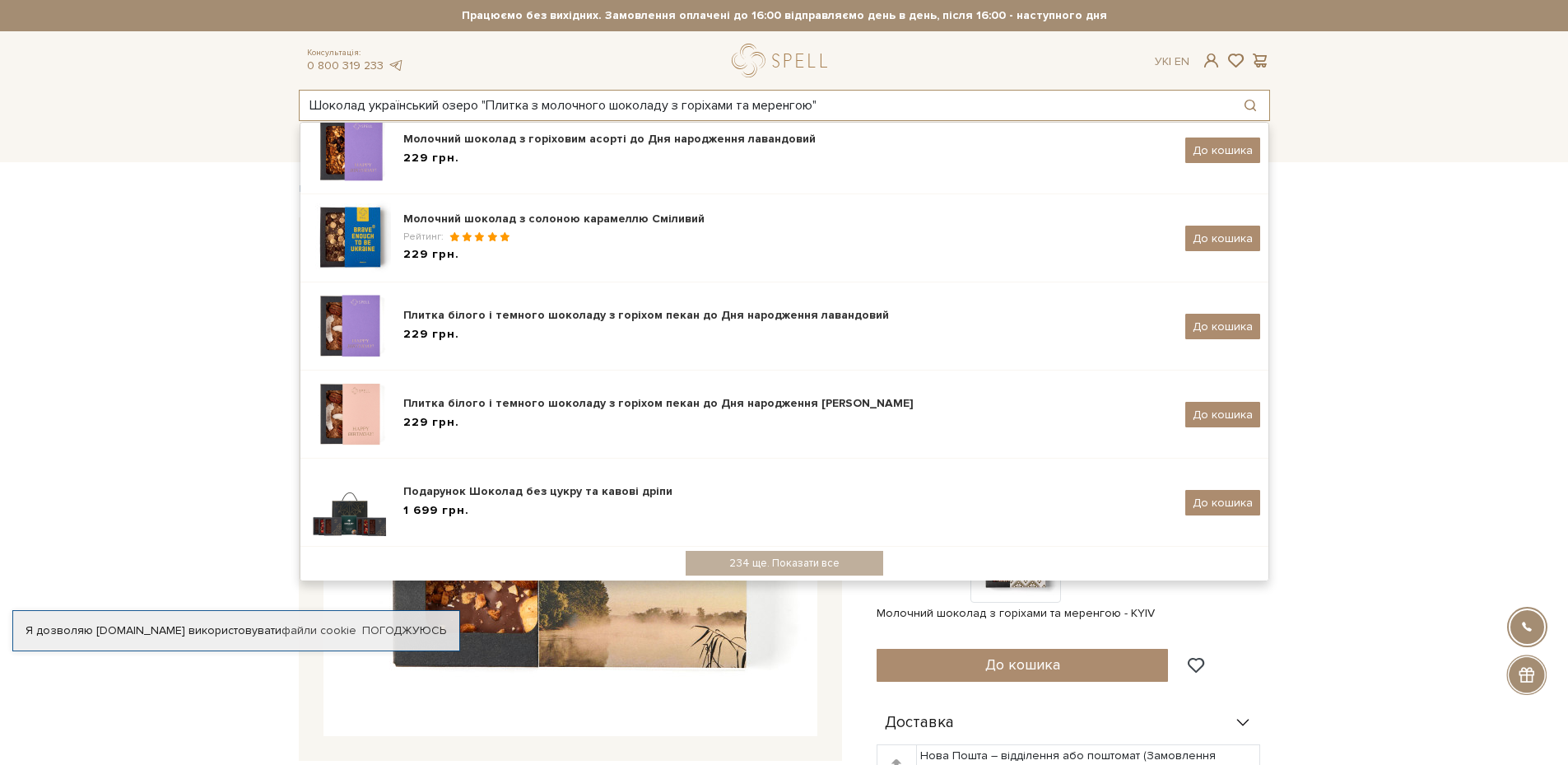
scroll to position [0, 0]
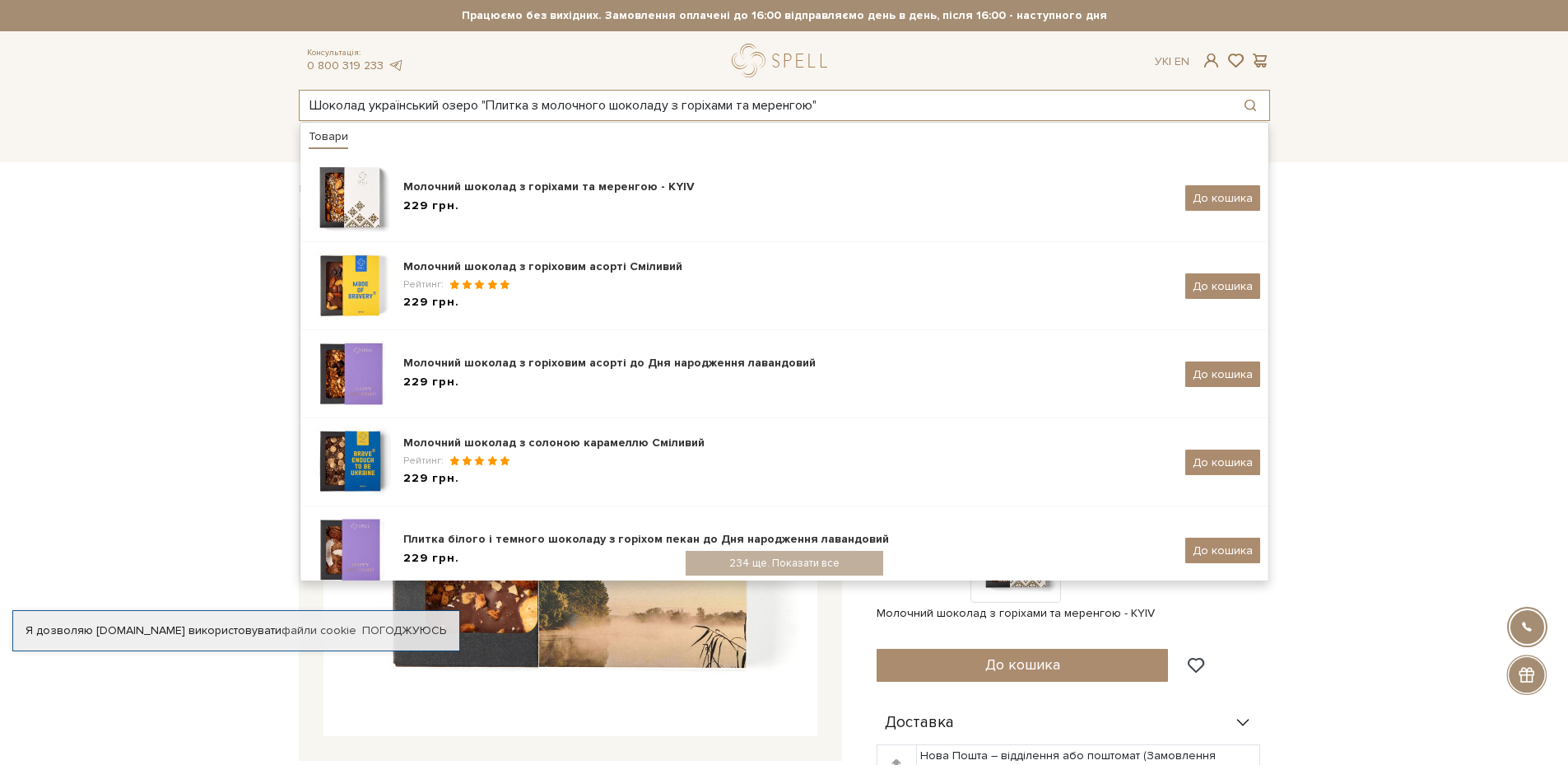
paste input "оріхи карамелізовані з сіллю асорті"
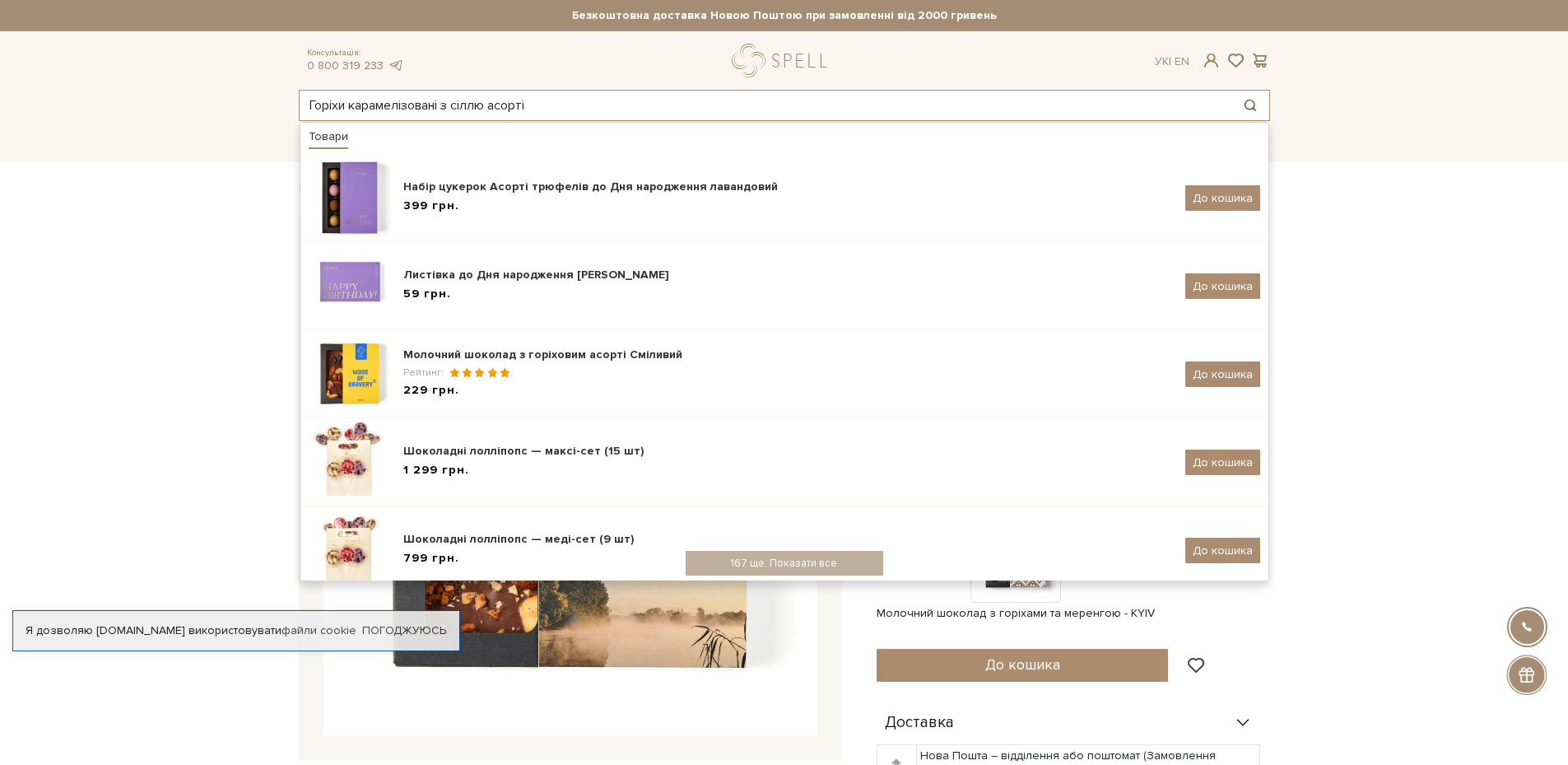
type input "Горіхи карамелізовані з сіллю асорті"
click at [1251, 102] on button "Пошук товару у каталозі" at bounding box center [1250, 105] width 38 height 30
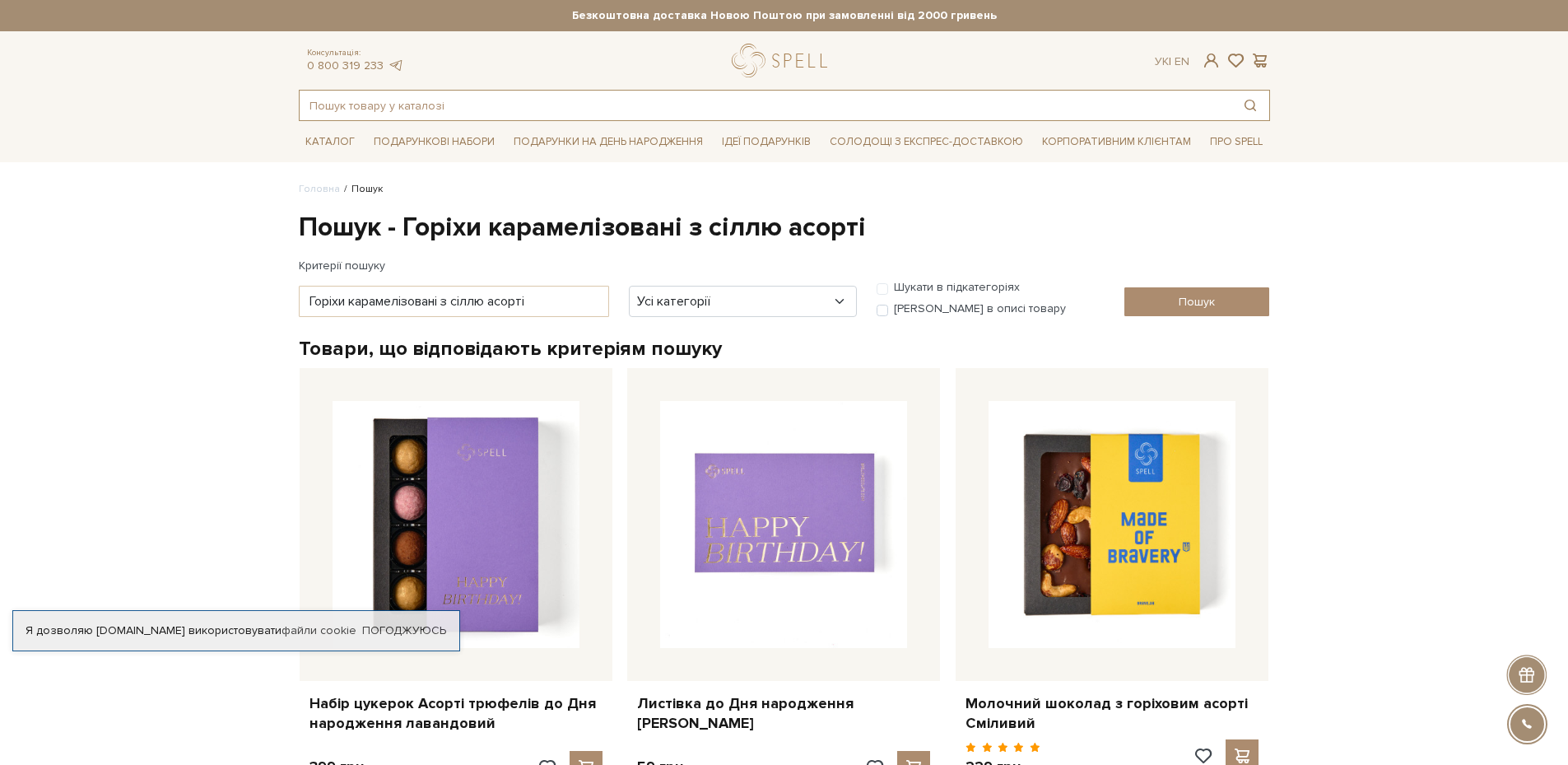
click at [498, 97] on input "text" at bounding box center [765, 105] width 932 height 30
paste input "Шоколад "Плитка з молочного шоколаду з вишневим марципаном""
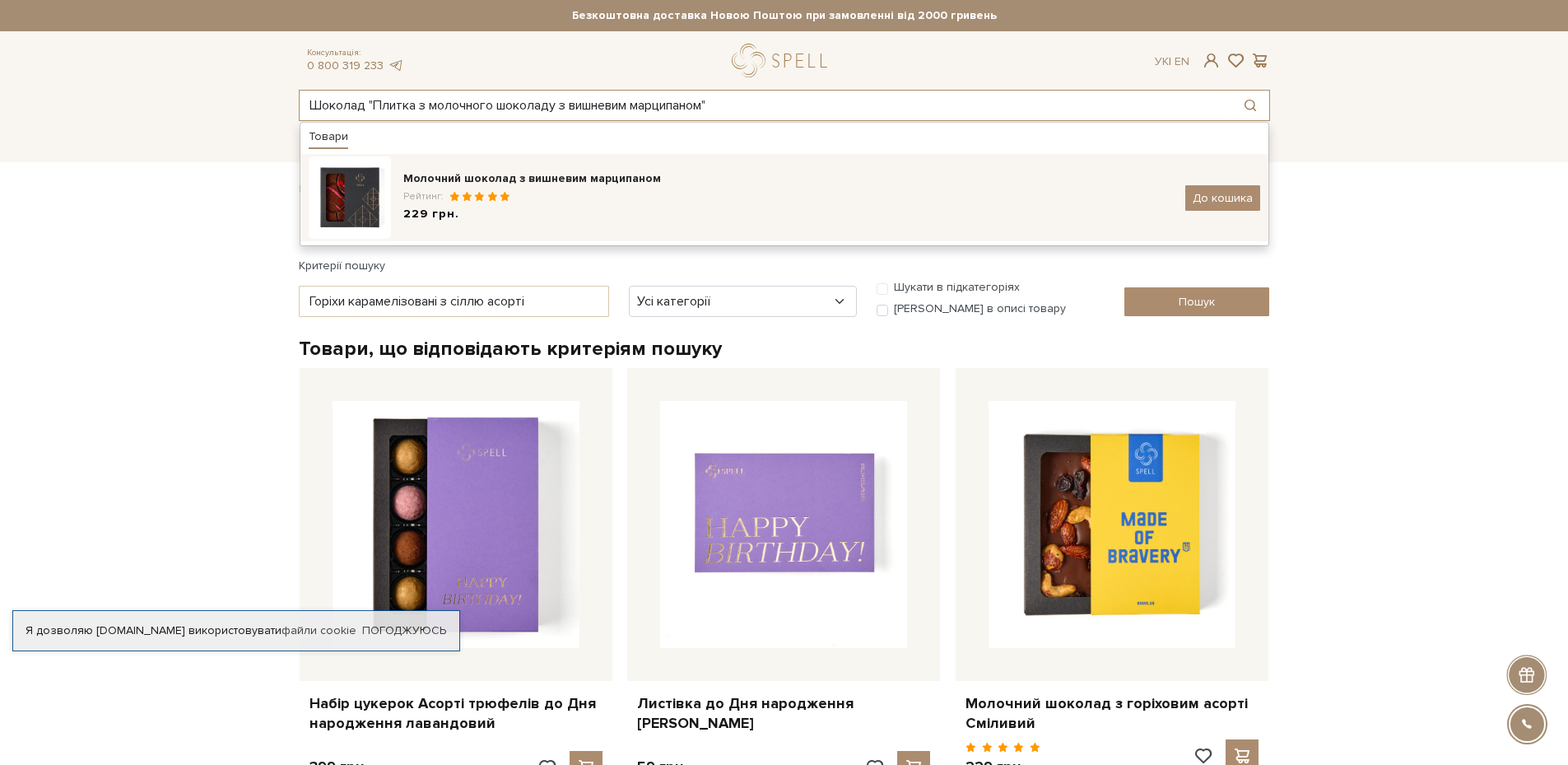
type input "Шоколад "Плитка з молочного шоколаду з вишневим марципаном""
click at [539, 170] on div "Молочний шоколад з вишневим марципаном" at bounding box center [788, 178] width 770 height 17
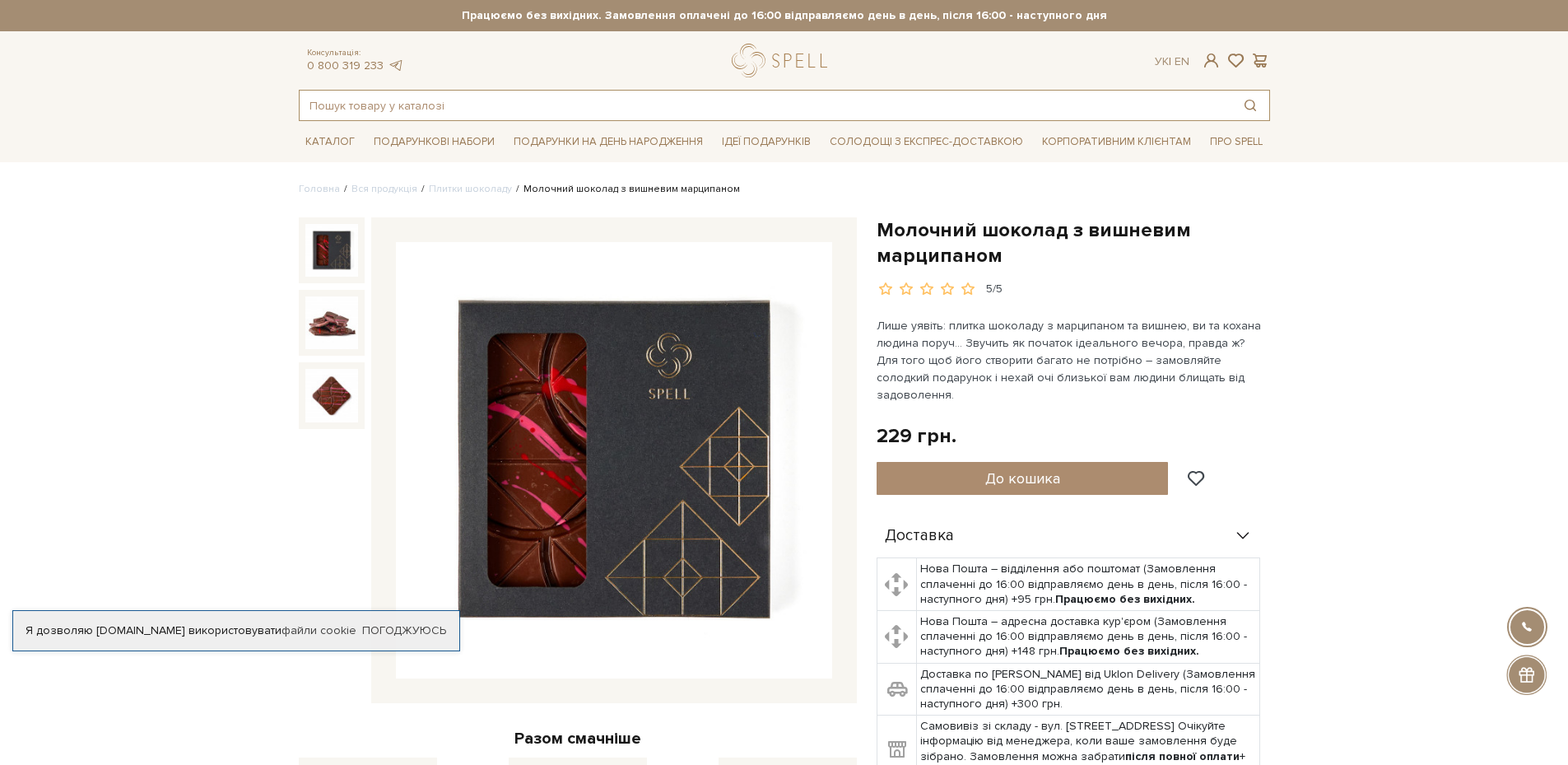
click at [504, 115] on input "text" at bounding box center [765, 105] width 932 height 30
paste input "Шоколад "Плитка з солоною карамеллю, карамелізованими пластівцями та фундуком""
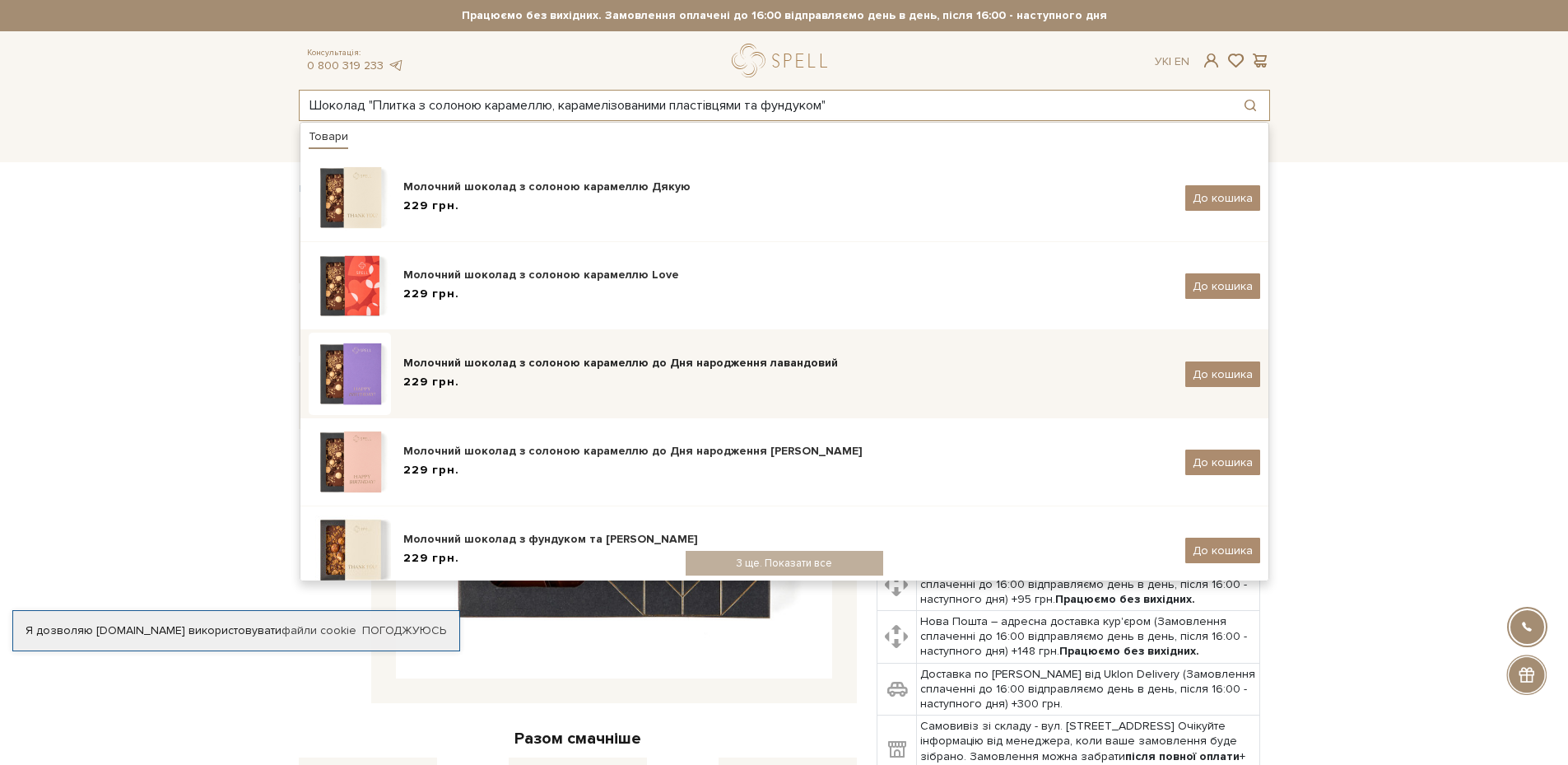
scroll to position [82, 0]
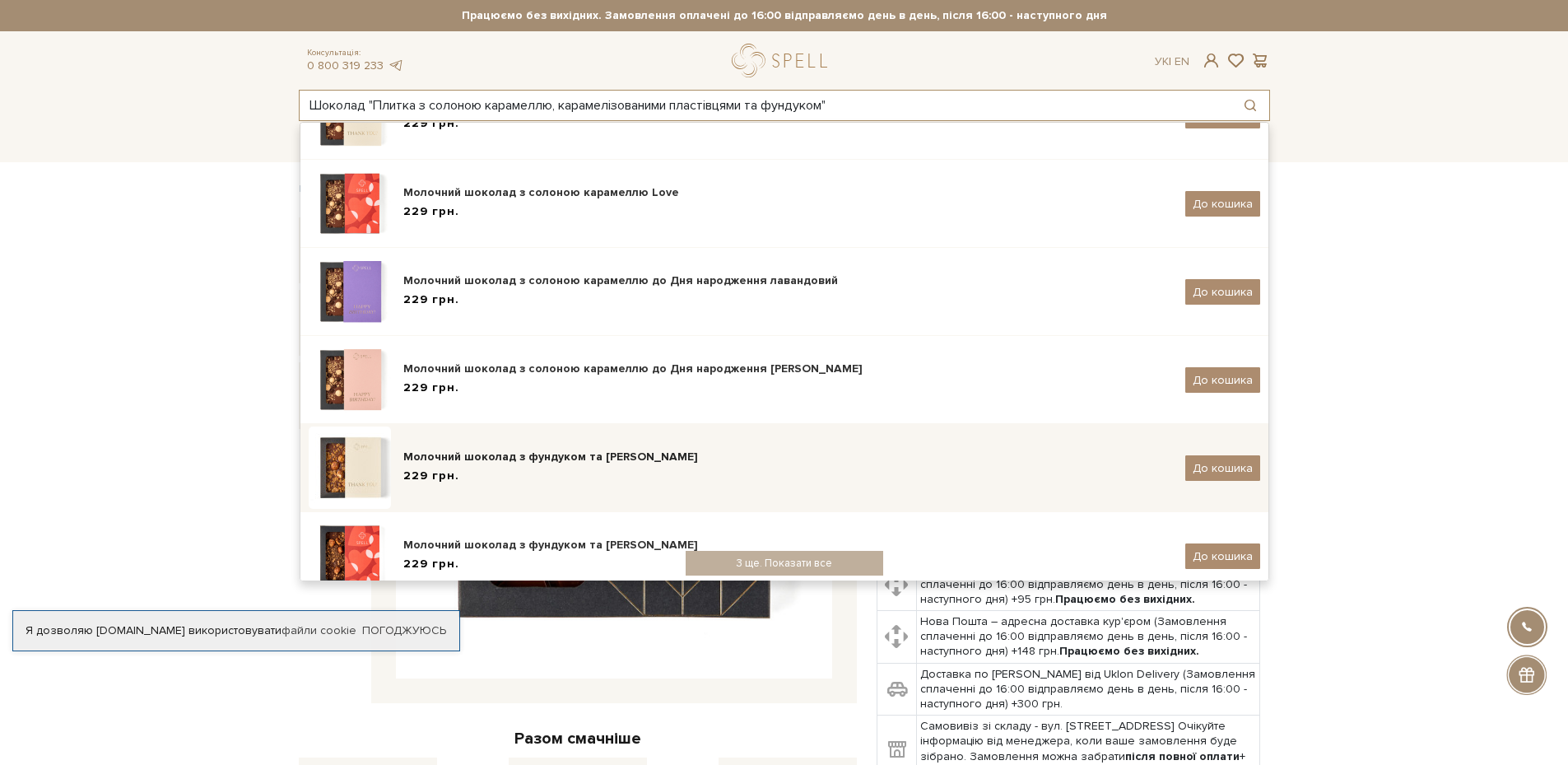
type input "Шоколад "Плитка з солоною карамеллю, карамелізованими пластівцями та фундуком""
click at [628, 475] on div "229 грн." at bounding box center [788, 476] width 770 height 18
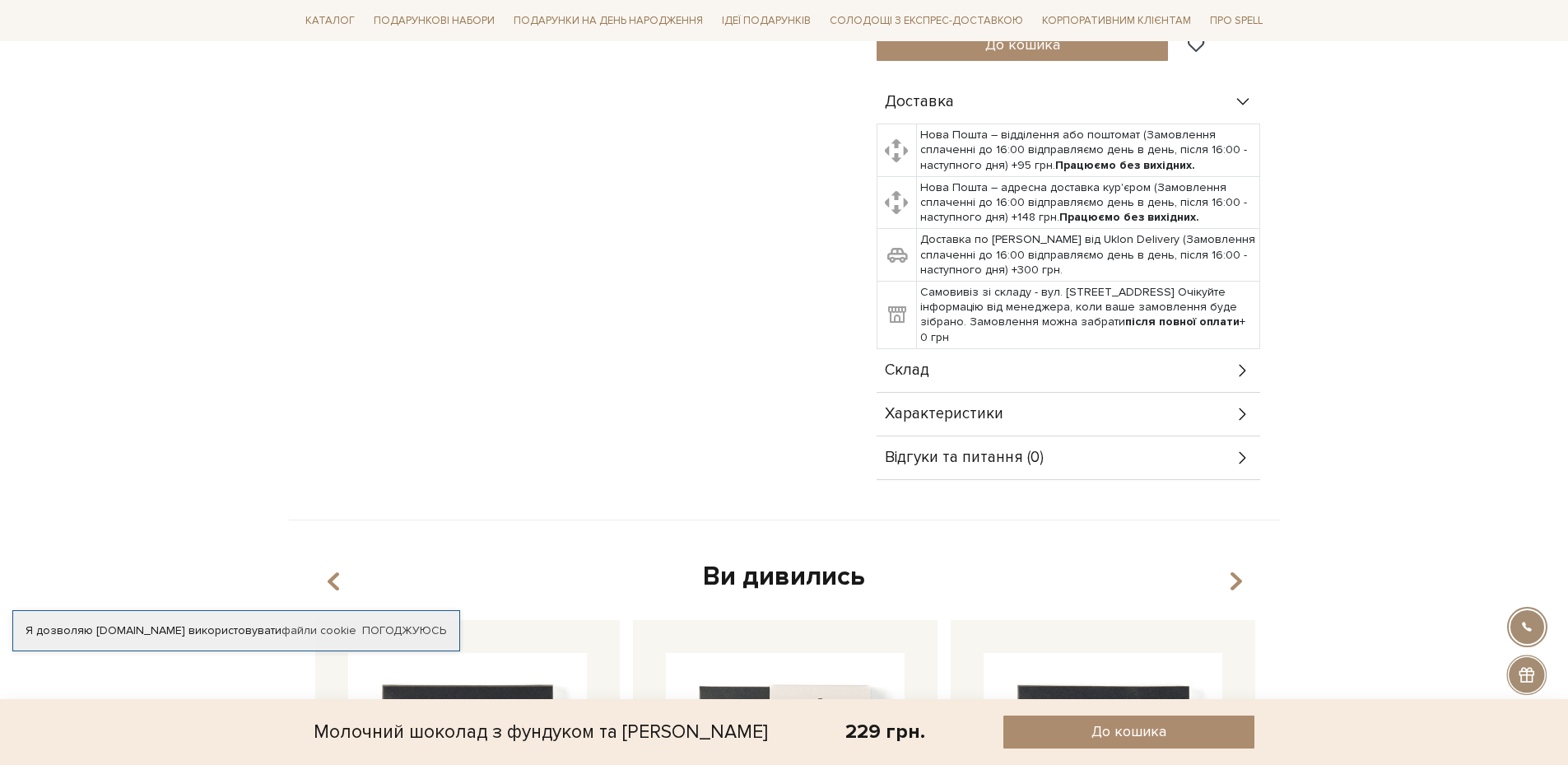
scroll to position [823, 0]
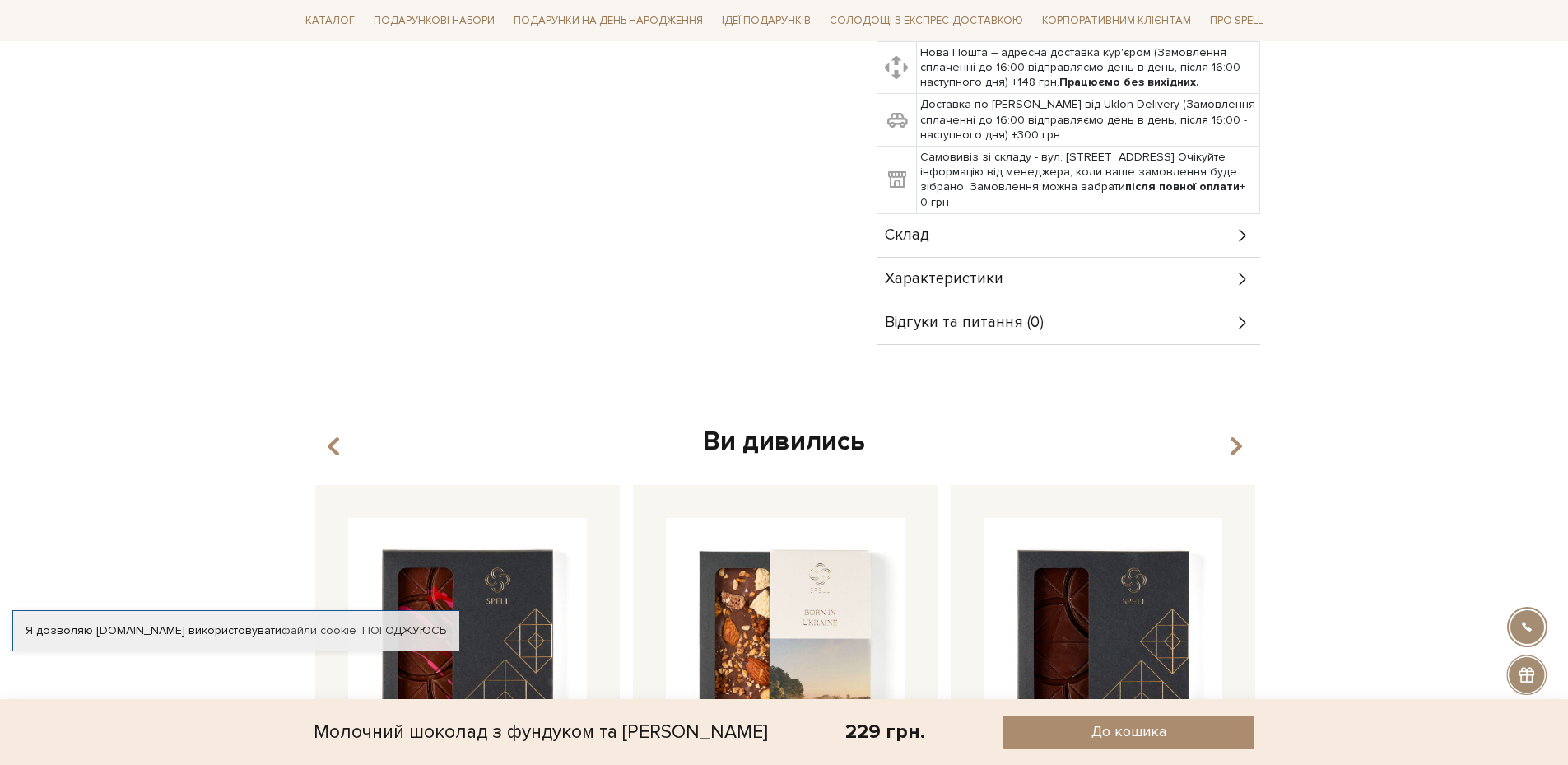
click at [999, 268] on div "Характеристики" at bounding box center [1068, 279] width 383 height 42
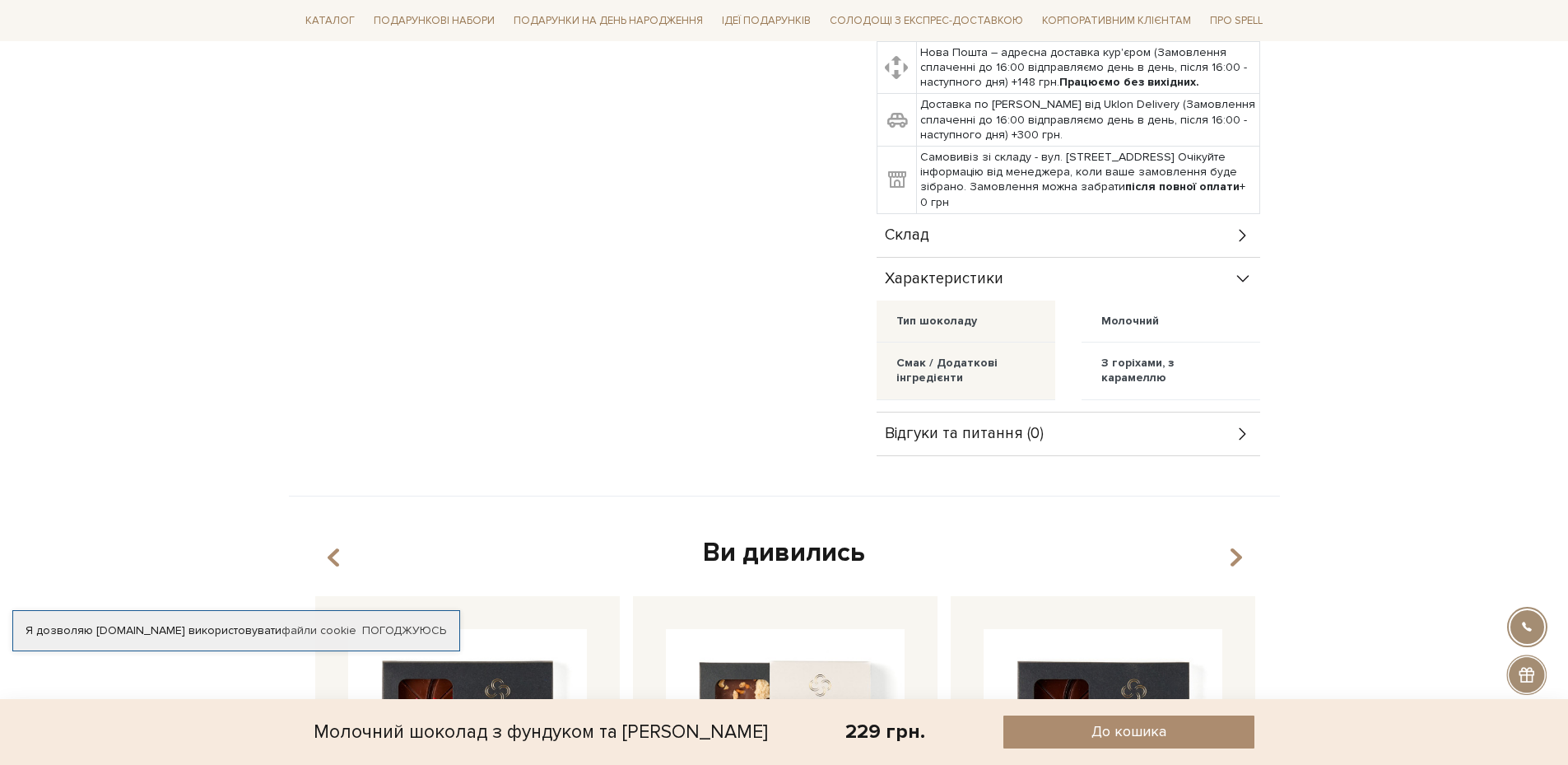
click at [999, 268] on div "Характеристики" at bounding box center [1068, 279] width 383 height 42
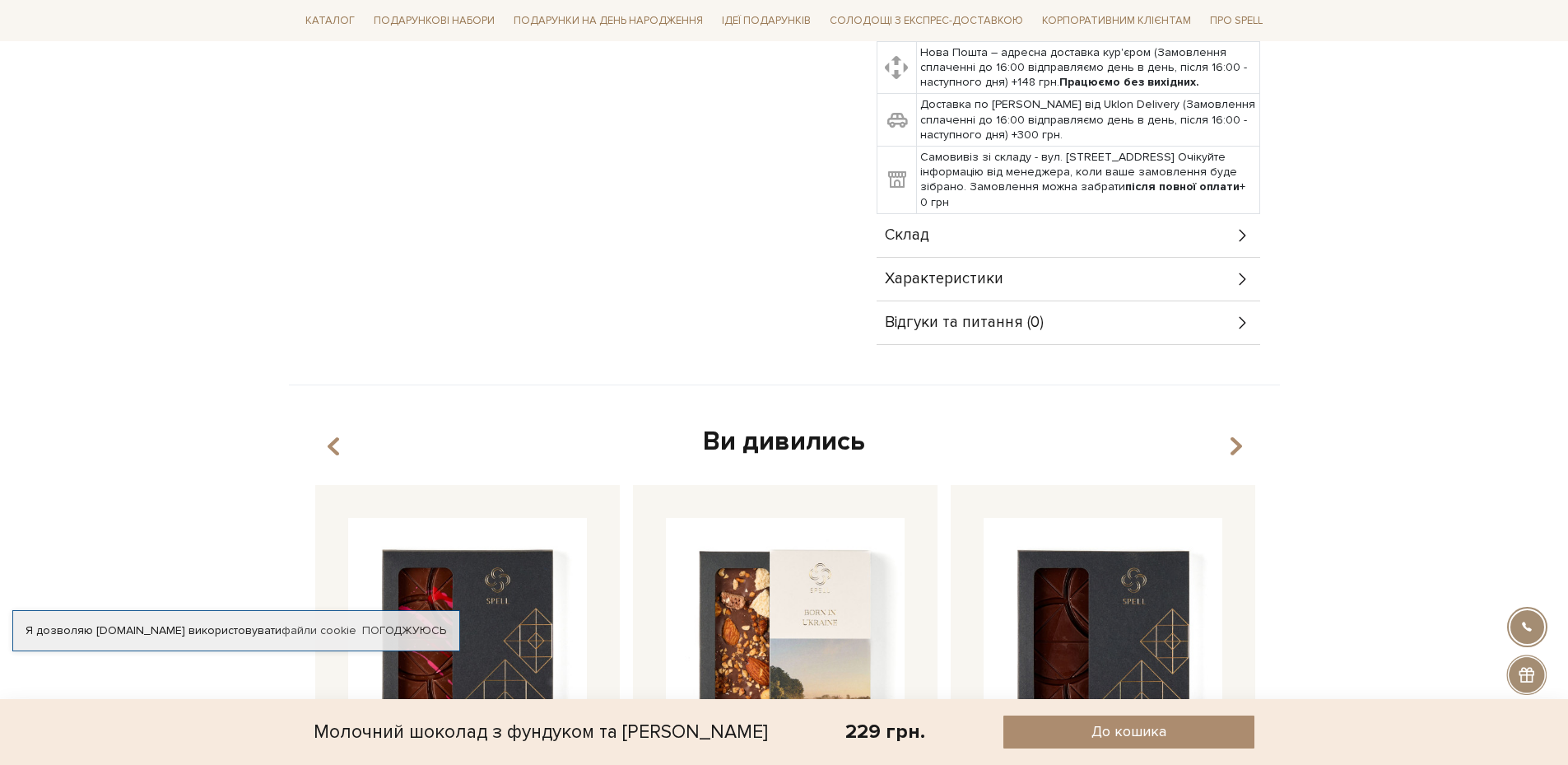
click at [979, 247] on div "Склад" at bounding box center [1068, 236] width 383 height 42
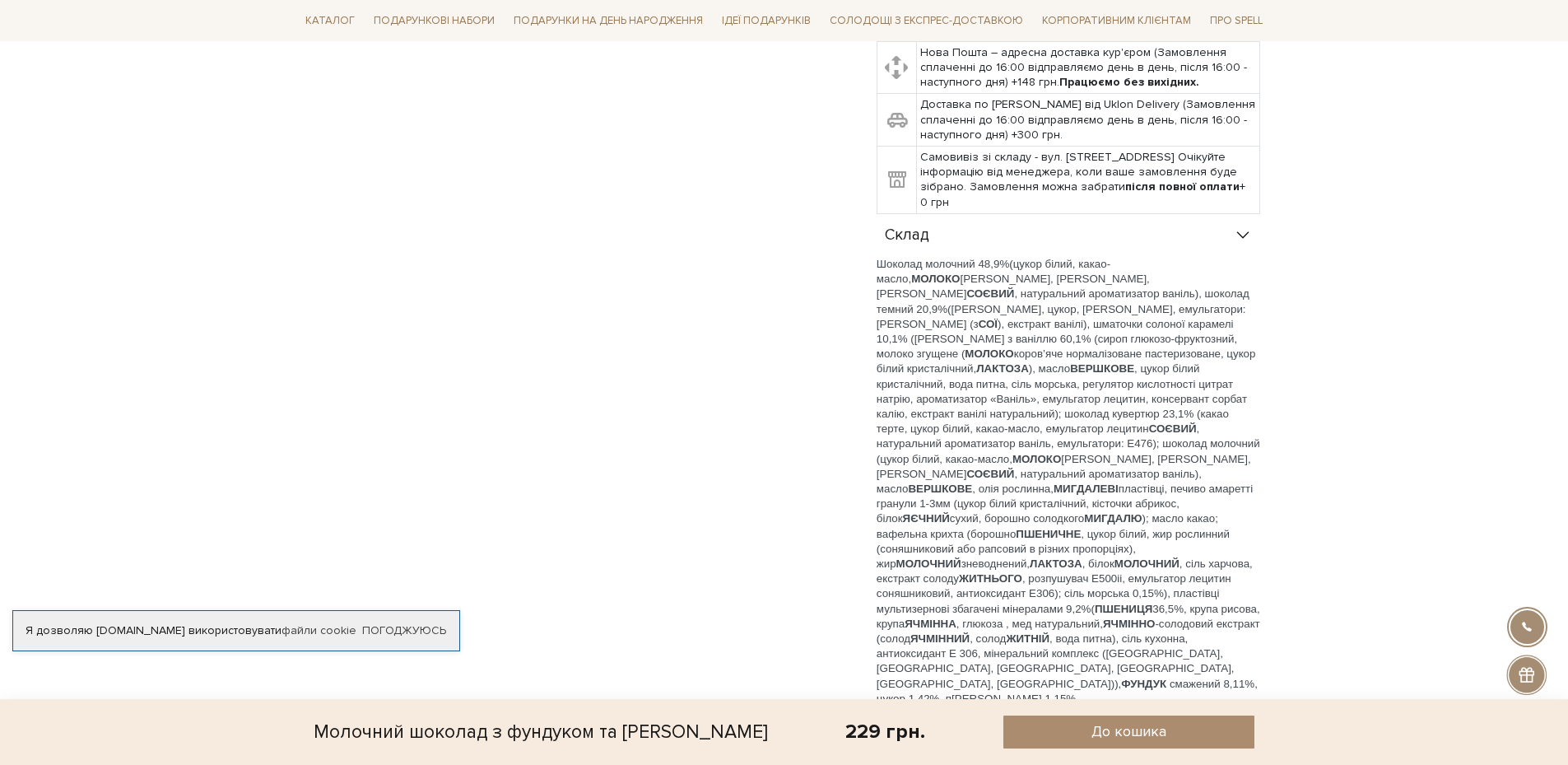
click at [979, 247] on div "Склад" at bounding box center [1068, 236] width 383 height 42
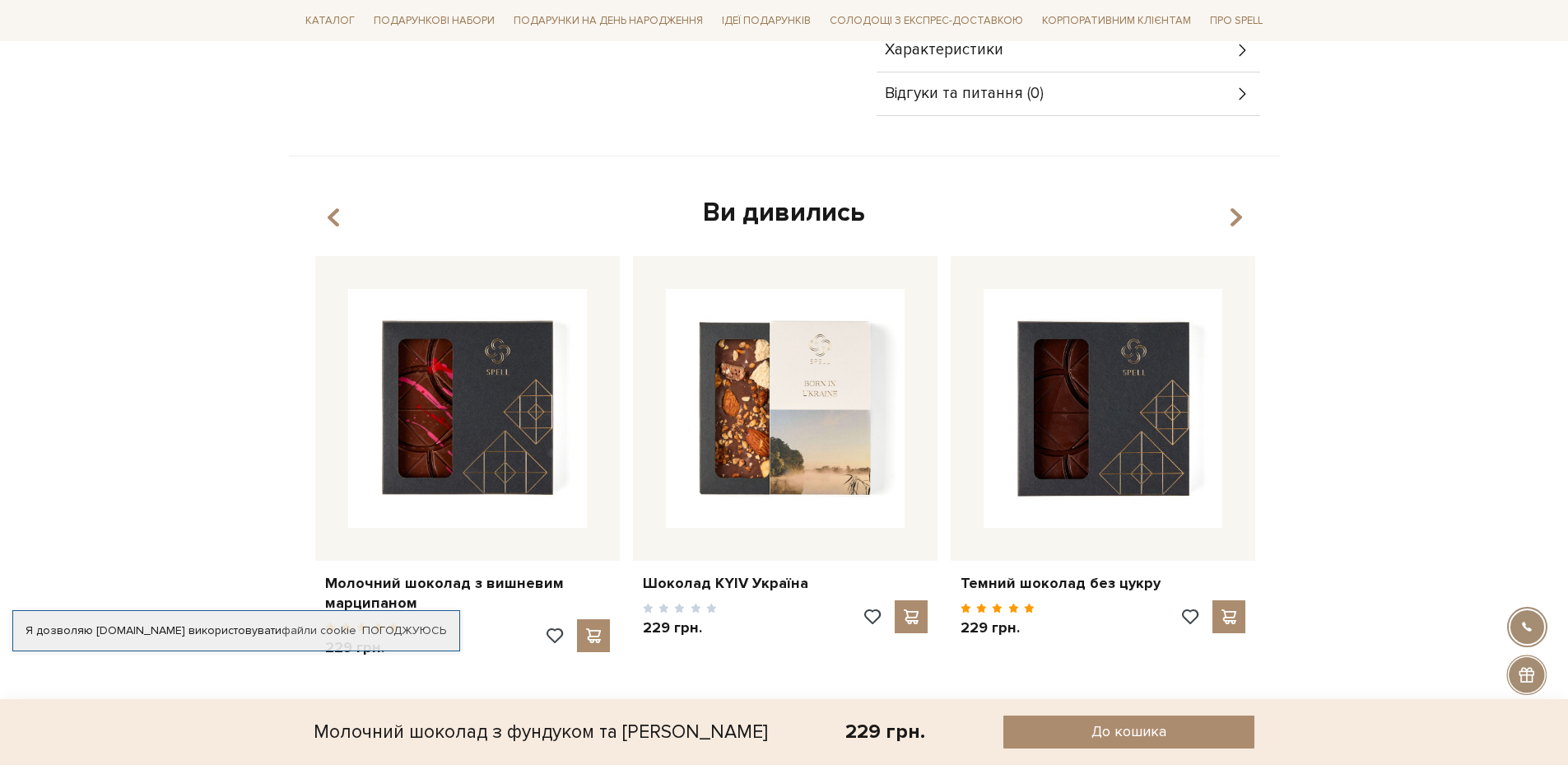
scroll to position [1070, 0]
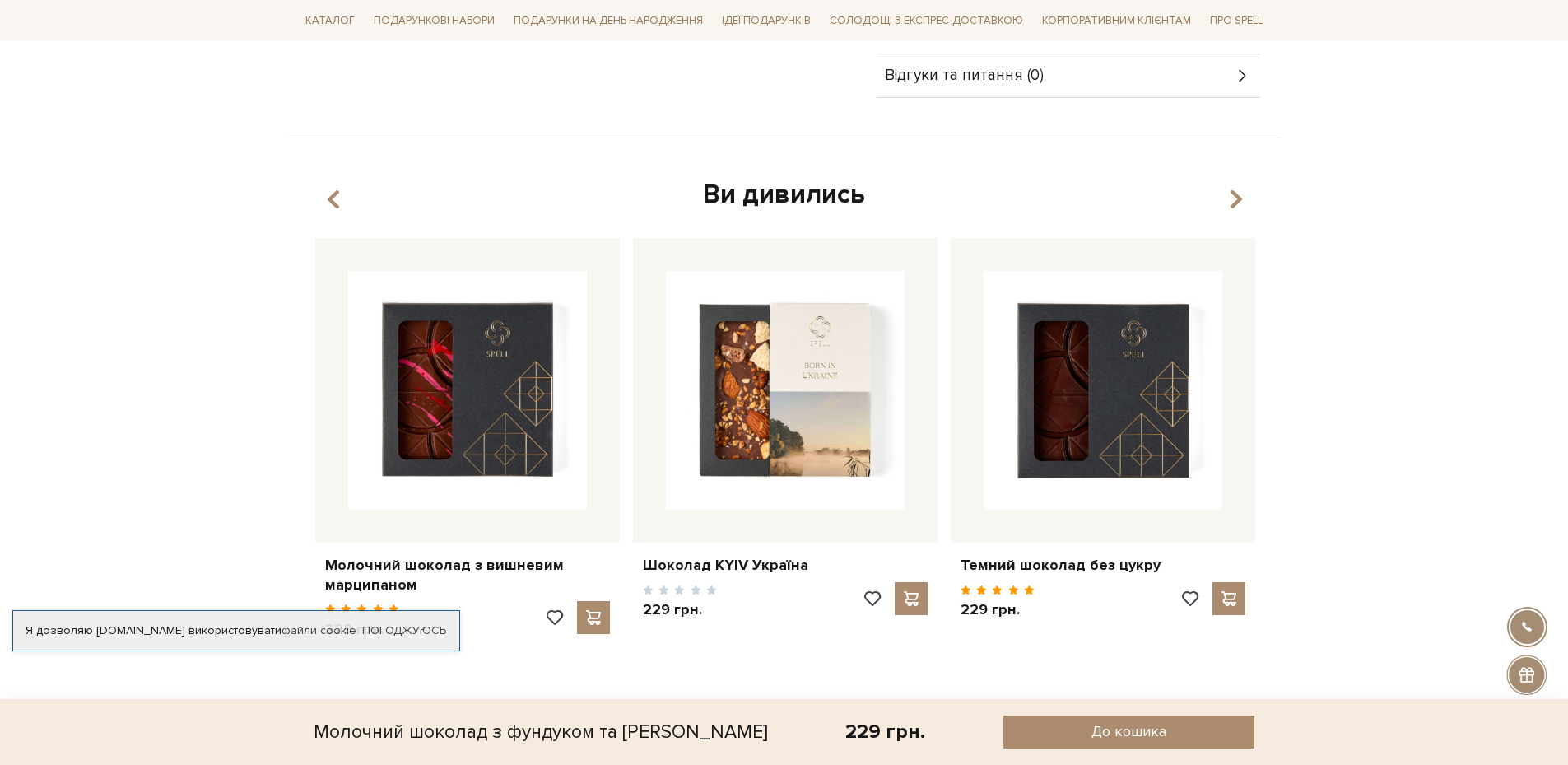
click at [938, 68] on span "Відгуки та питання (0)" at bounding box center [965, 76] width 159 height 15
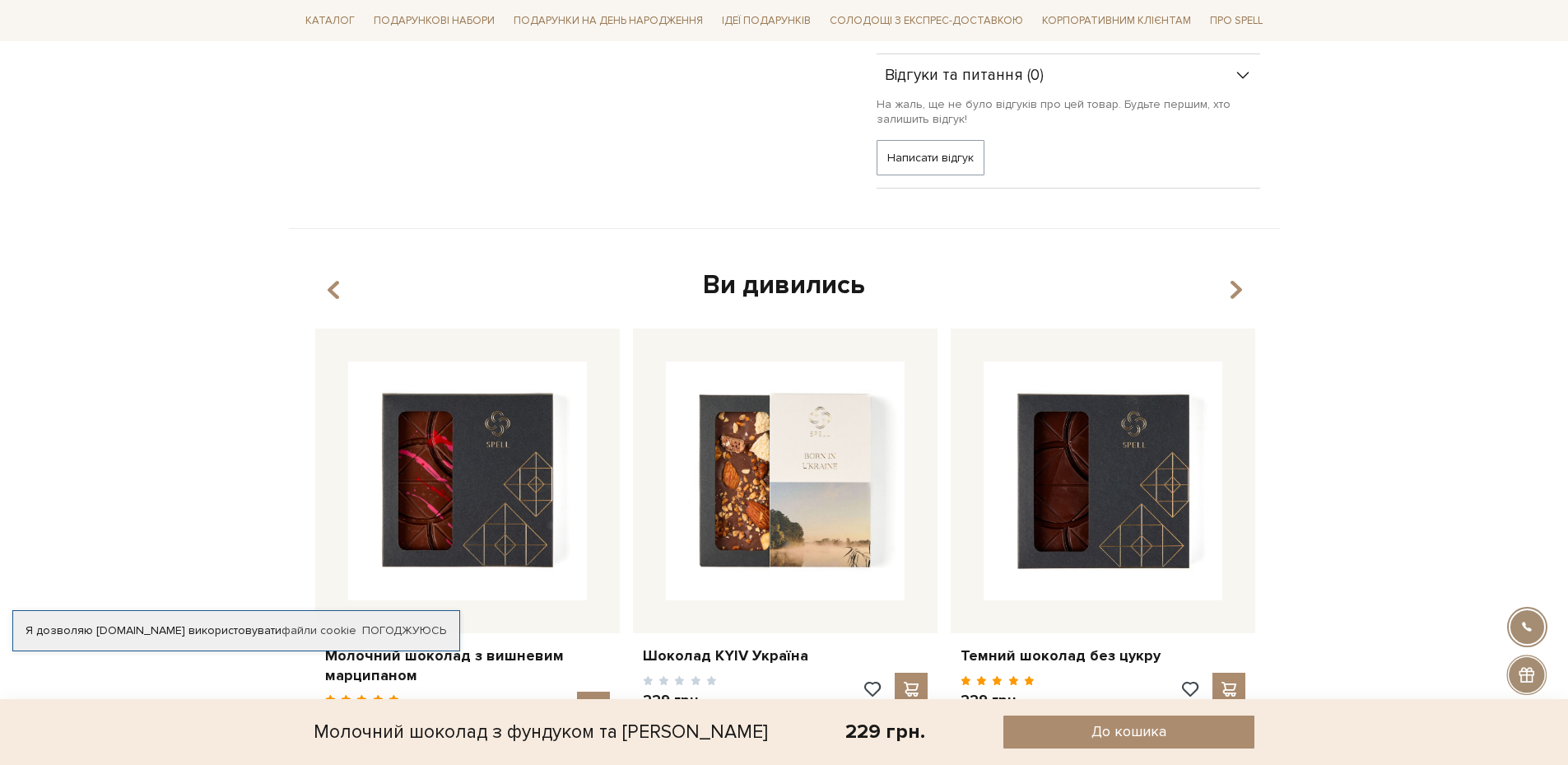
click at [938, 69] on span "Відгуки та питання (0)" at bounding box center [965, 76] width 159 height 15
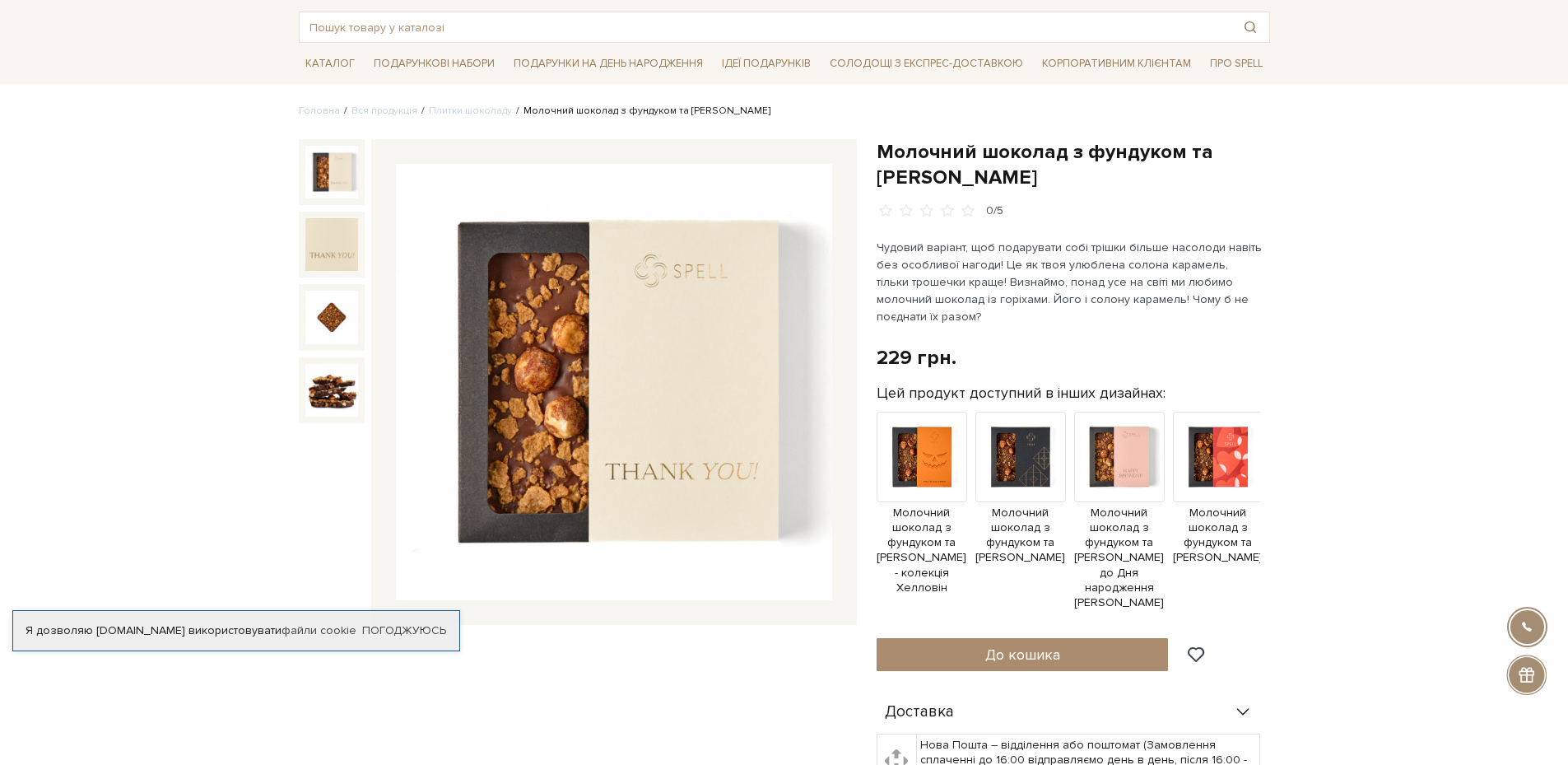
scroll to position [0, 0]
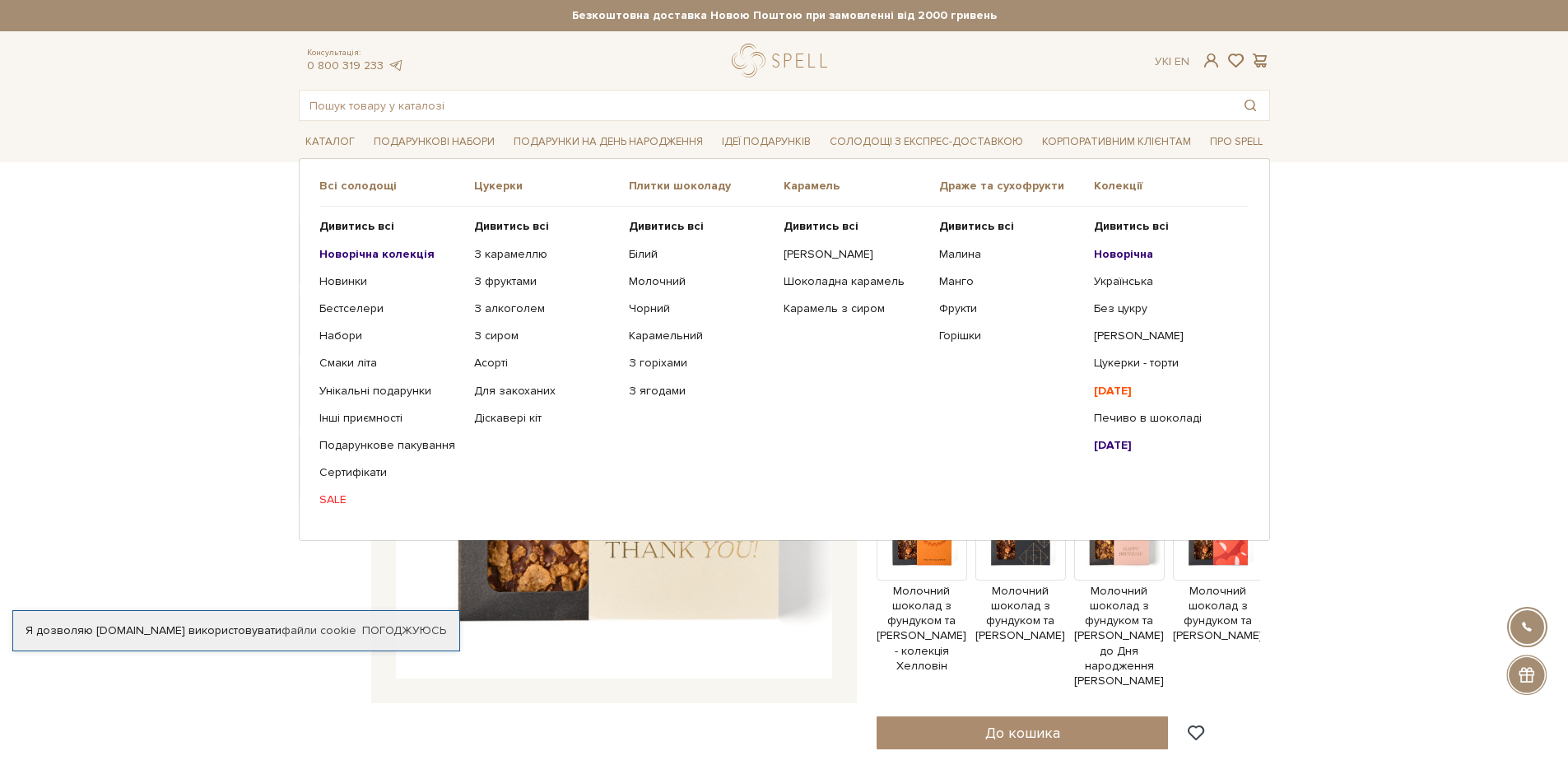
click at [395, 254] on b "Новорічна колекція" at bounding box center [377, 253] width 115 height 14
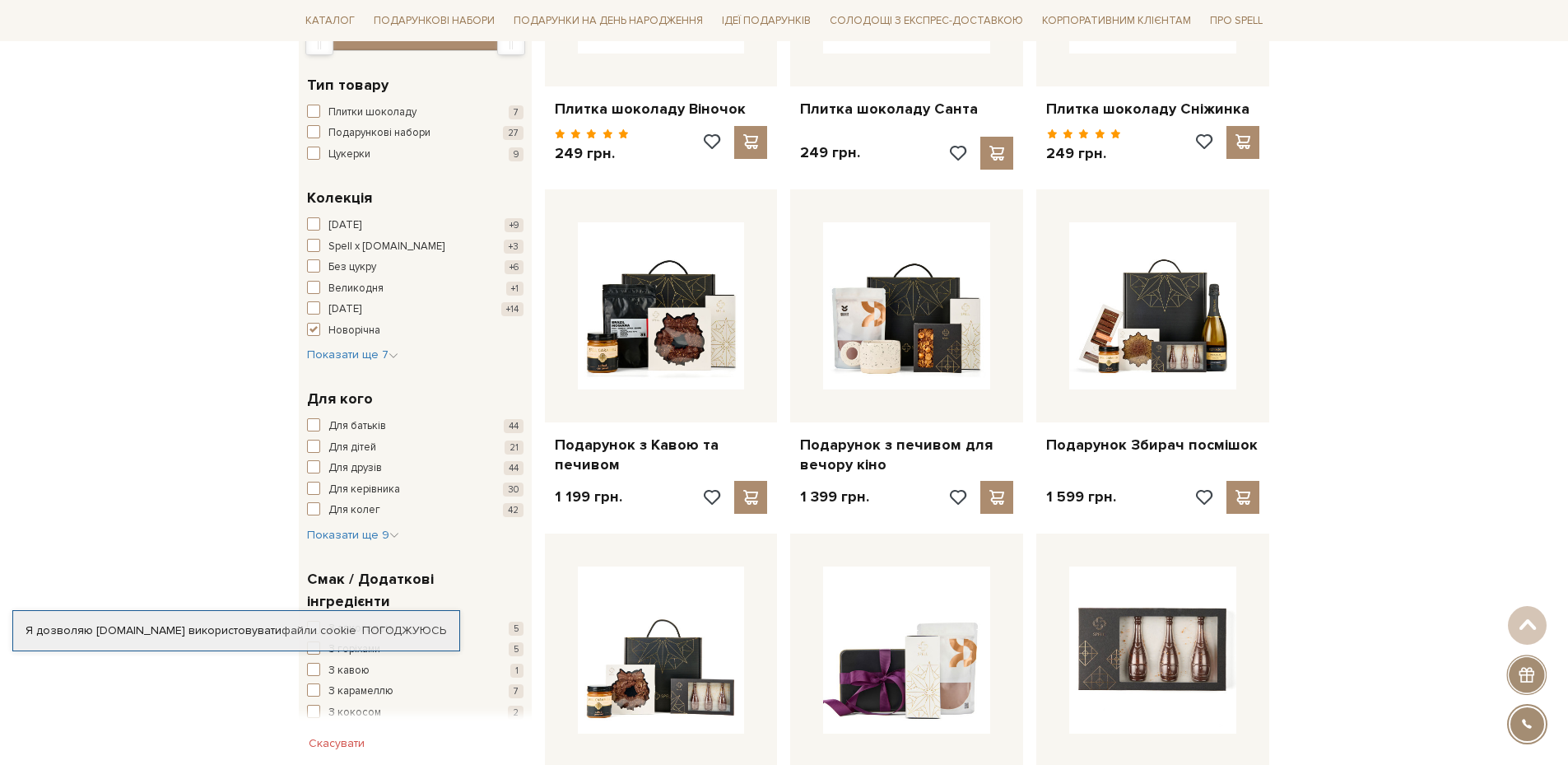
scroll to position [494, 0]
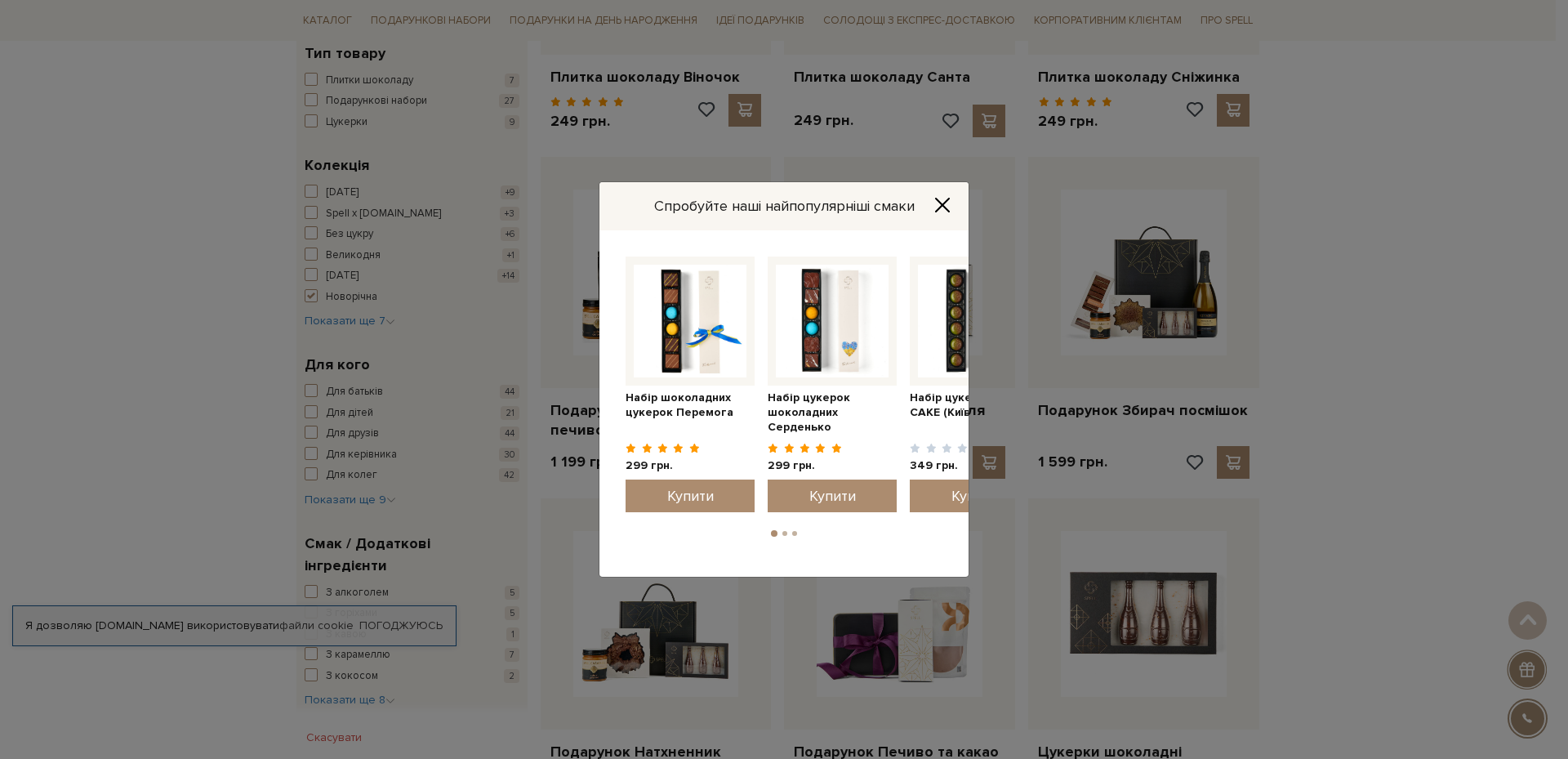
click at [1334, 331] on div "Спробуйте наші найпопулярніші смаки Набір цукерок шоколадних Серденько 299 грн." at bounding box center [784, 380] width 1568 height 759
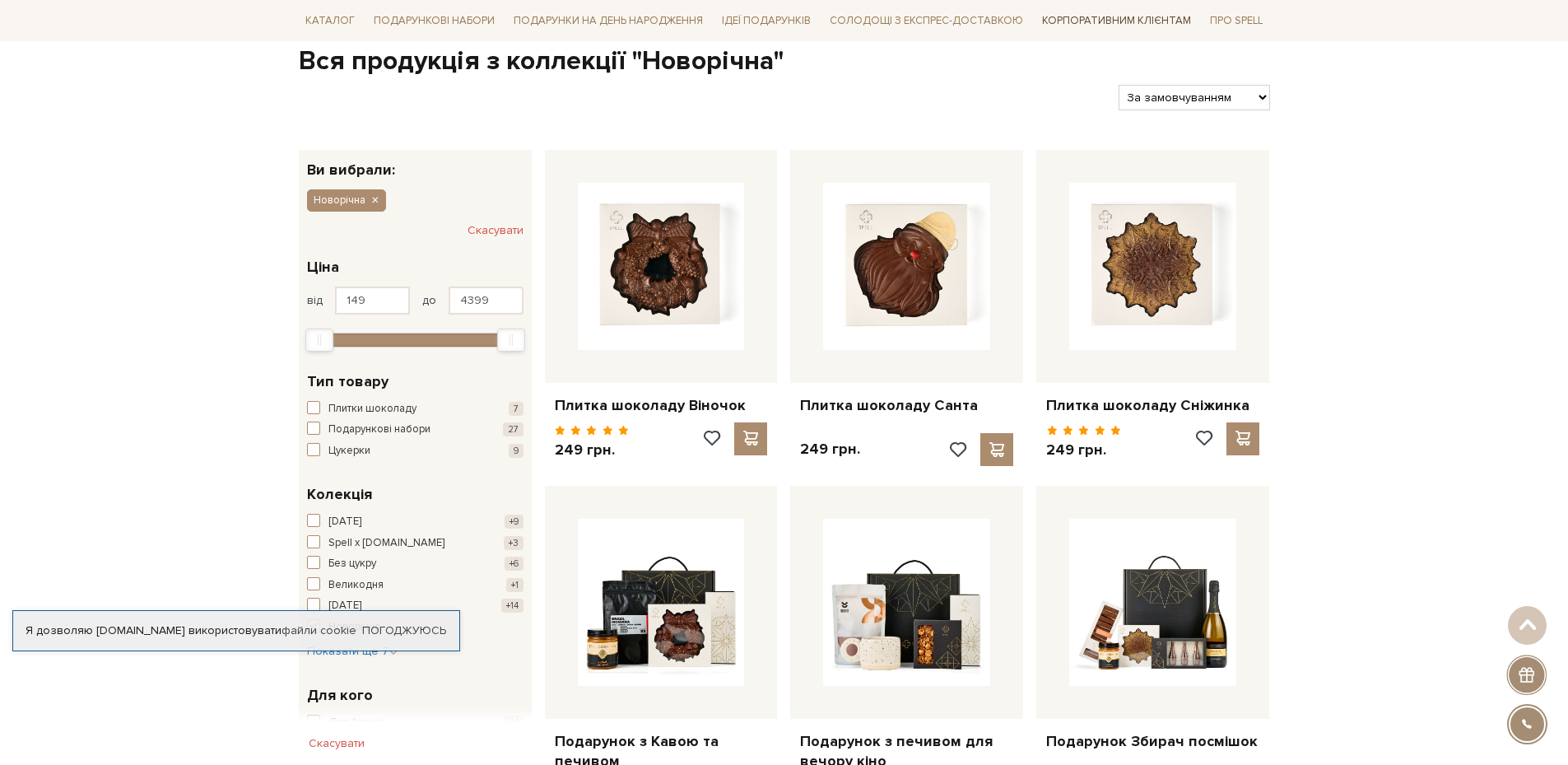
scroll to position [164, 0]
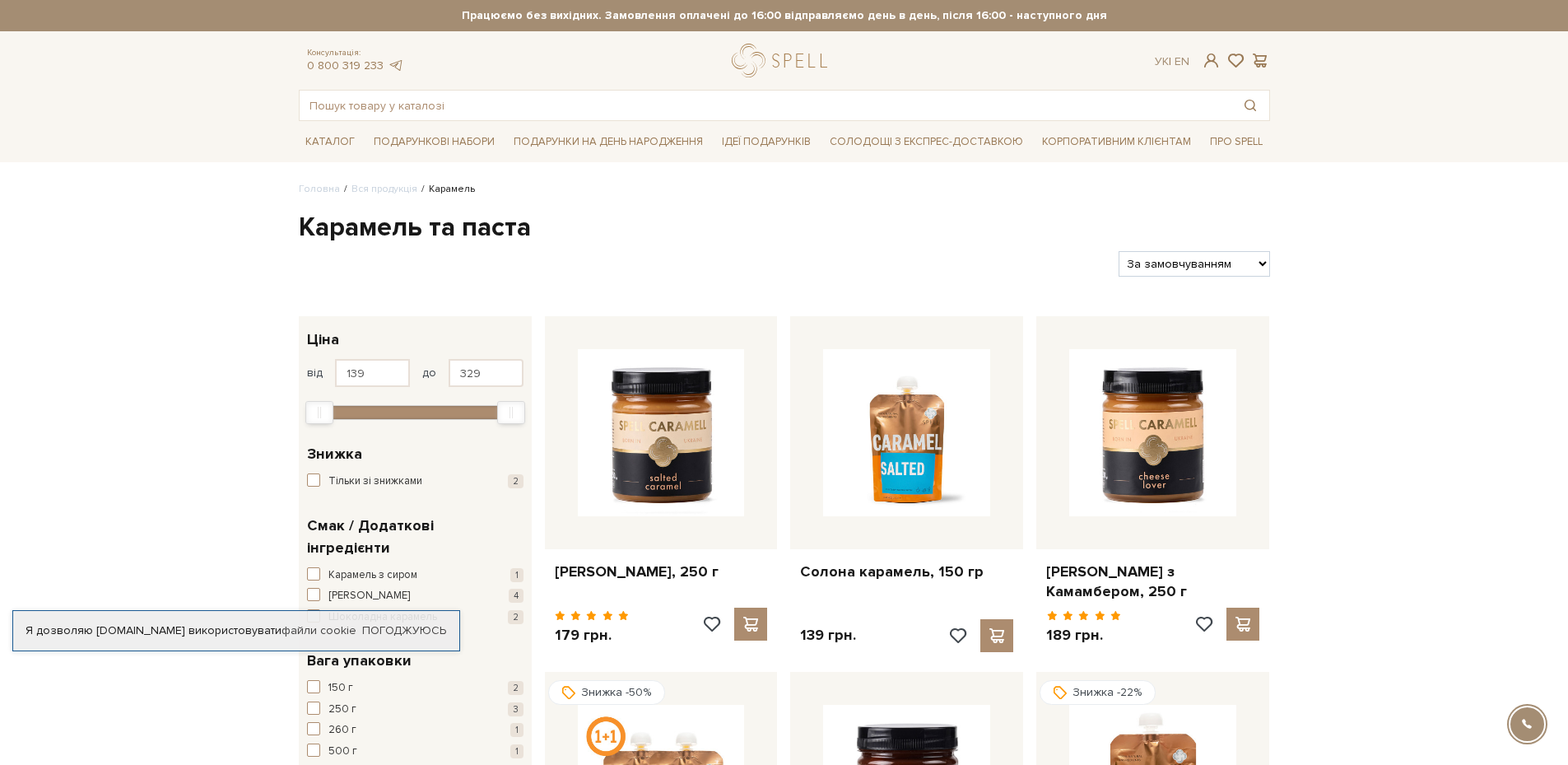
click at [513, 102] on input "text" at bounding box center [765, 105] width 932 height 30
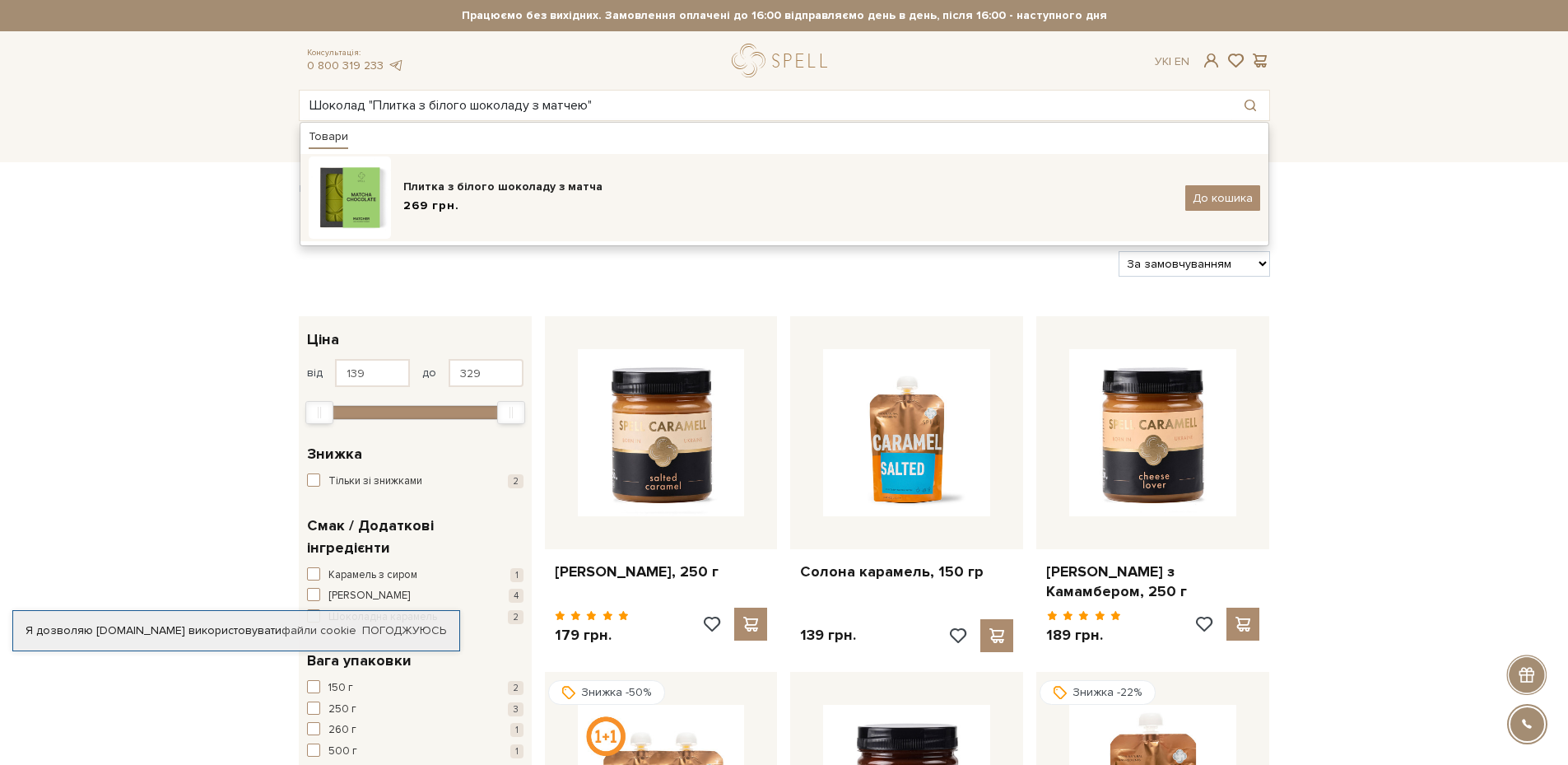
type input "Шоколад "Плитка з білого шоколаду з матчею""
click at [524, 190] on div "Плитка з білого шоколаду з матча" at bounding box center [788, 187] width 770 height 17
